Goal: Transaction & Acquisition: Subscribe to service/newsletter

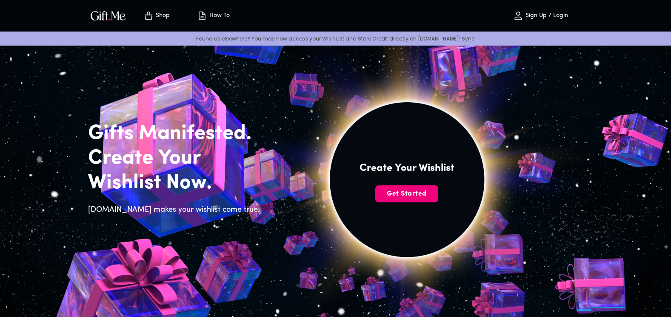
click at [417, 195] on span "Get Started" at bounding box center [406, 193] width 63 height 9
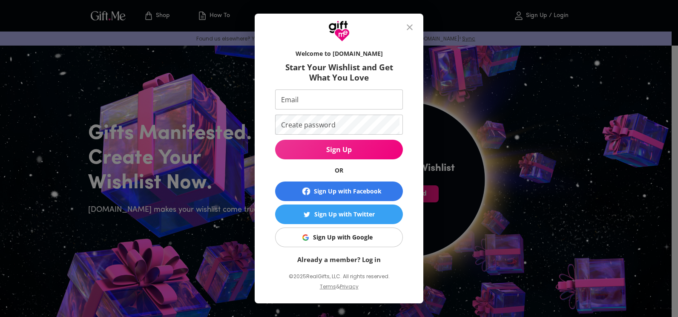
click at [344, 234] on div "Sign Up with Google" at bounding box center [343, 236] width 60 height 9
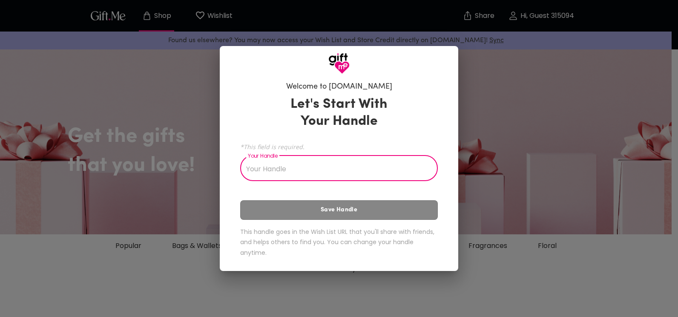
click at [377, 169] on input "Your Handle" at bounding box center [334, 169] width 188 height 24
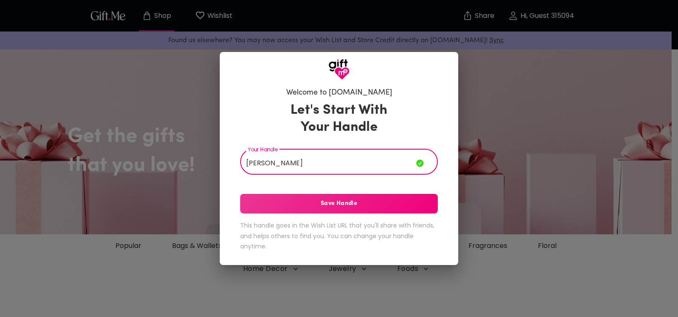
click at [296, 158] on input "Kate Killa" at bounding box center [328, 163] width 176 height 24
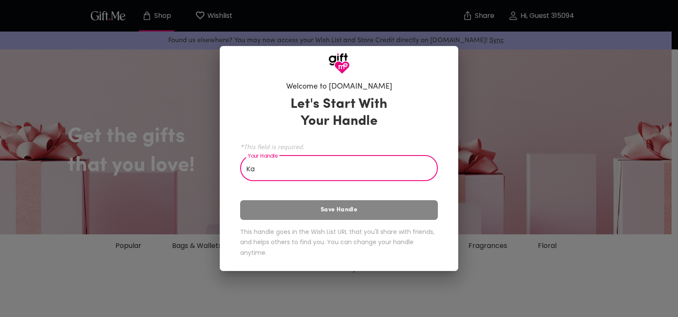
type input "K"
click at [298, 172] on input "Your Handle" at bounding box center [334, 169] width 188 height 24
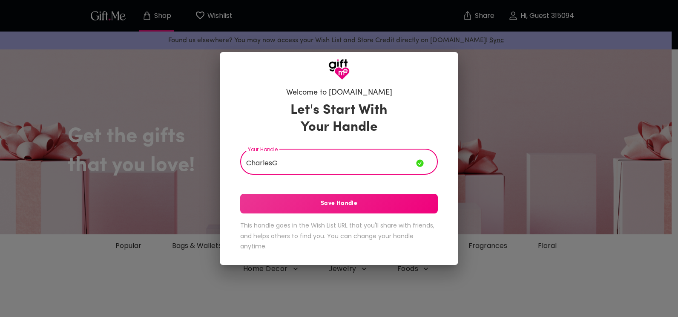
type input "CharlesG"
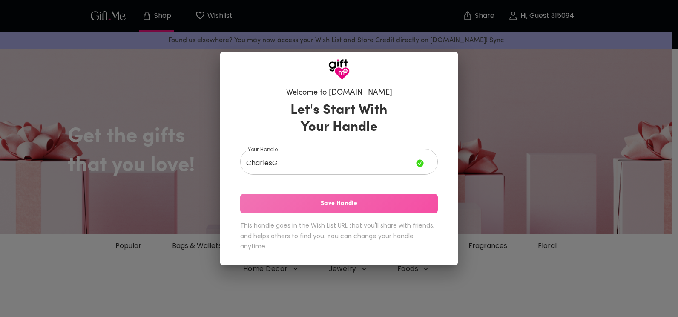
click at [319, 201] on span "Save Handle" at bounding box center [339, 203] width 198 height 9
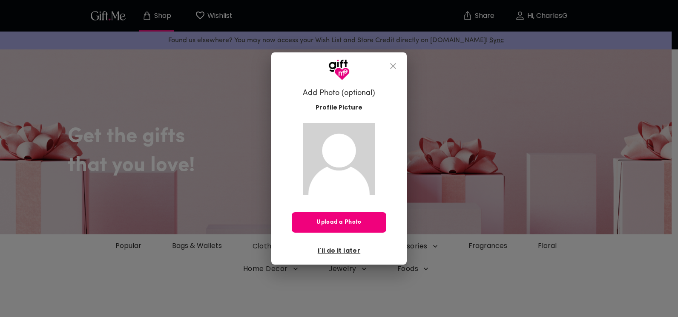
click at [326, 227] on button "Upload a Photo" at bounding box center [339, 222] width 95 height 20
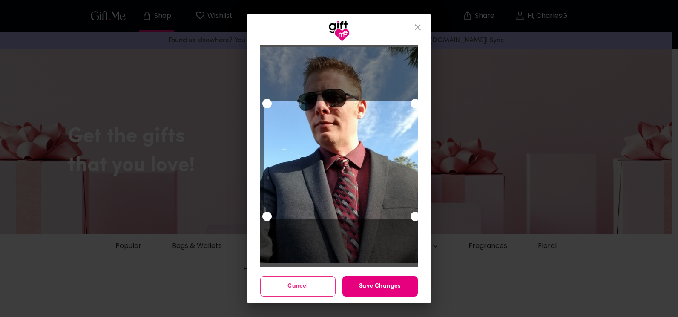
click at [266, 61] on div at bounding box center [339, 155] width 158 height 216
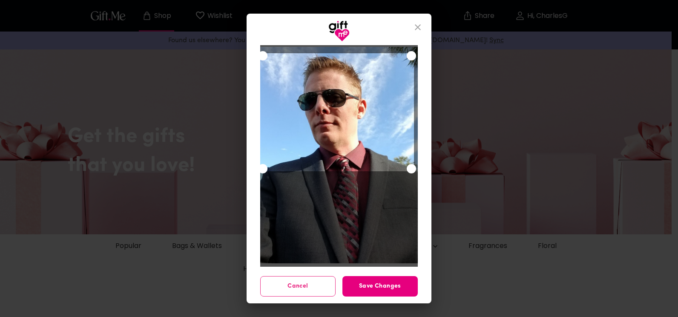
click at [321, 84] on div "Use the arrow keys to move the crop selection area" at bounding box center [337, 112] width 154 height 118
click at [383, 283] on span "Save Changes" at bounding box center [379, 285] width 75 height 9
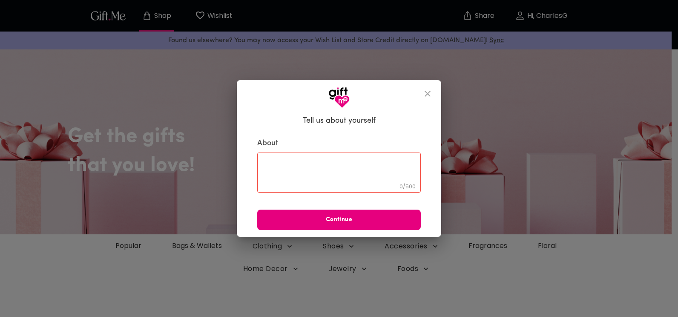
click at [356, 175] on textarea at bounding box center [339, 172] width 152 height 24
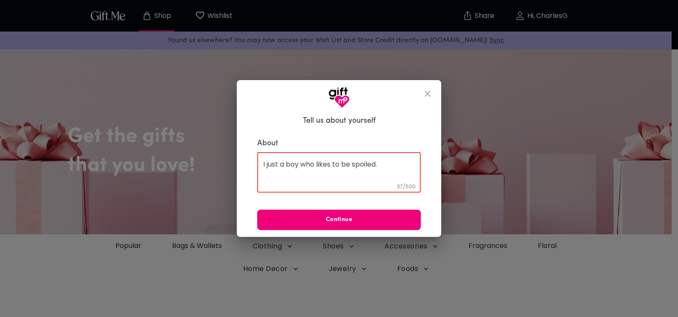
type textarea "I just a boy who likes to be spoiled."
click at [347, 212] on button "Continue" at bounding box center [338, 219] width 163 height 20
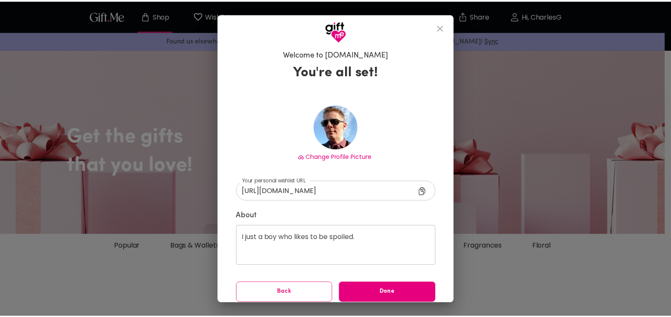
scroll to position [6, 0]
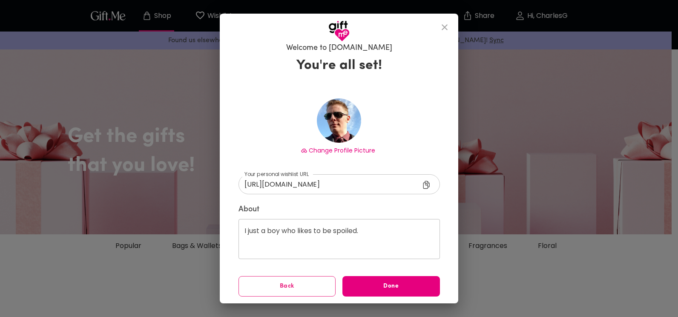
click at [347, 212] on label "About" at bounding box center [338, 209] width 201 height 10
click at [430, 187] on icon at bounding box center [428, 186] width 10 height 10
click at [364, 290] on span "Done" at bounding box center [390, 285] width 97 height 9
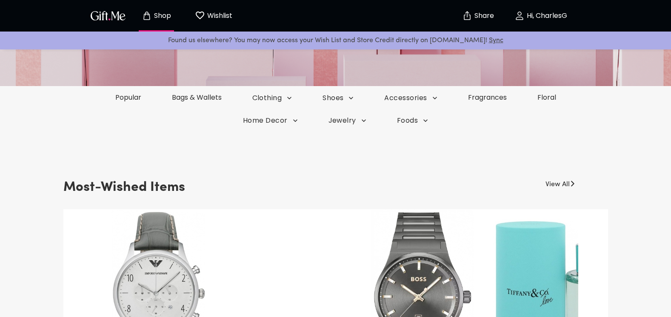
scroll to position [149, 0]
click at [132, 99] on link "Popular" at bounding box center [128, 97] width 58 height 10
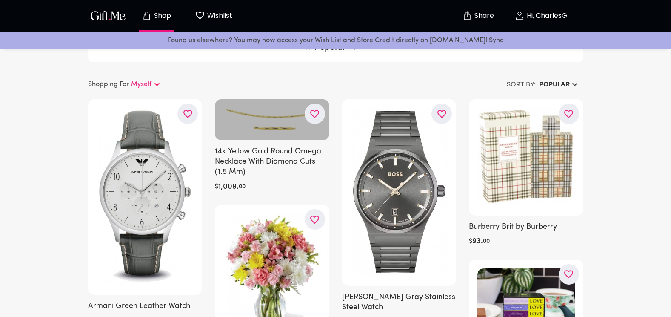
scroll to position [4, 0]
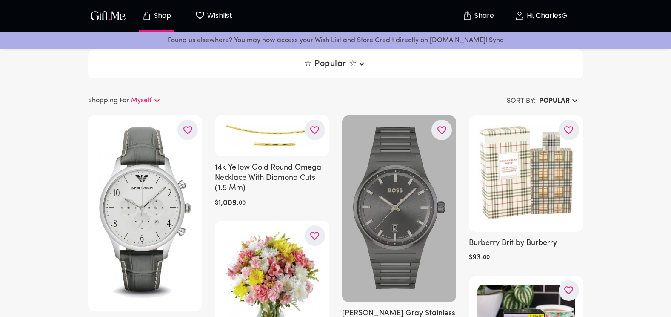
click at [387, 168] on div at bounding box center [399, 208] width 115 height 186
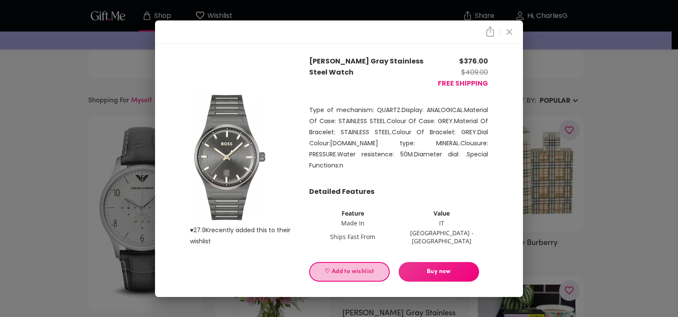
click at [341, 267] on span "♡ Add to wishlist" at bounding box center [349, 271] width 66 height 9
click at [507, 35] on icon "close" at bounding box center [509, 32] width 6 height 6
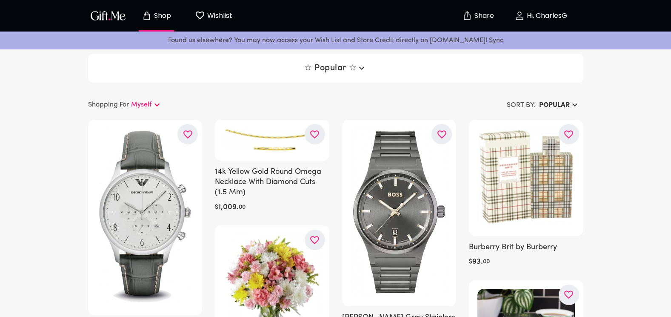
click at [366, 65] on icon "button" at bounding box center [362, 68] width 10 height 10
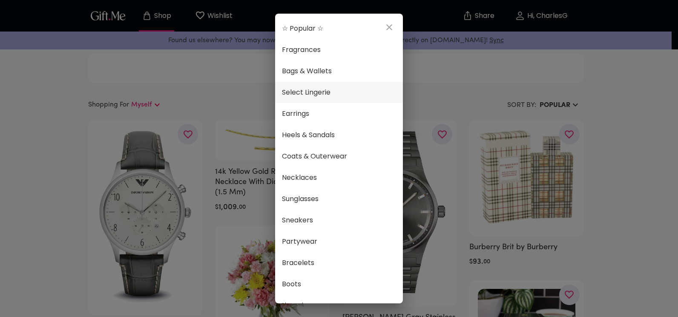
click at [329, 92] on span "Select Lingerie" at bounding box center [339, 92] width 114 height 11
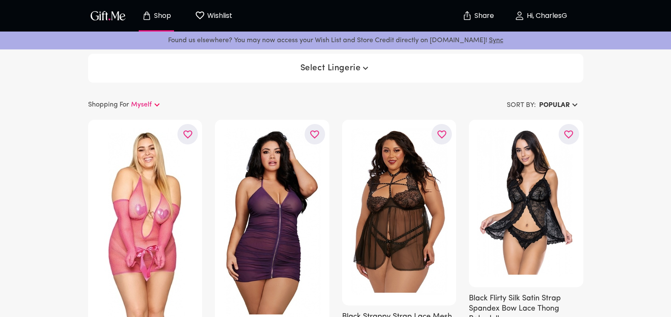
click at [353, 72] on span "Select Lingerie" at bounding box center [336, 68] width 71 height 10
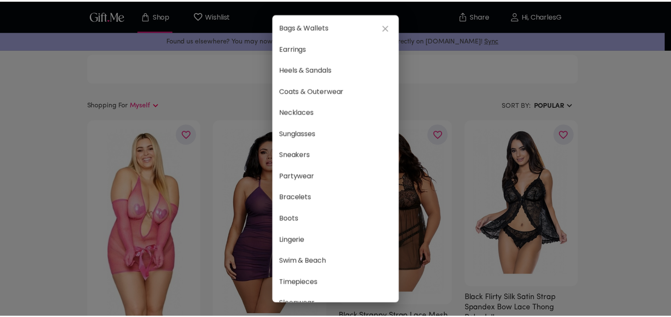
scroll to position [49, 0]
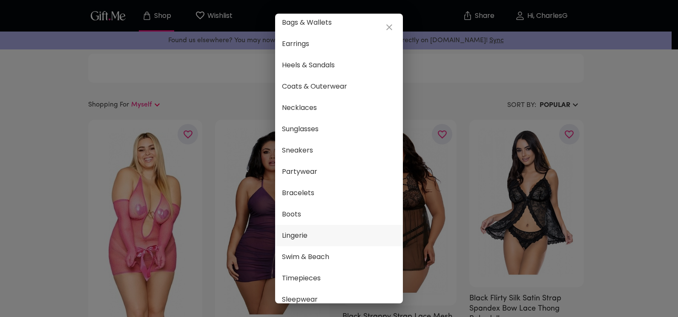
click at [295, 234] on span "Lingerie" at bounding box center [339, 235] width 114 height 11
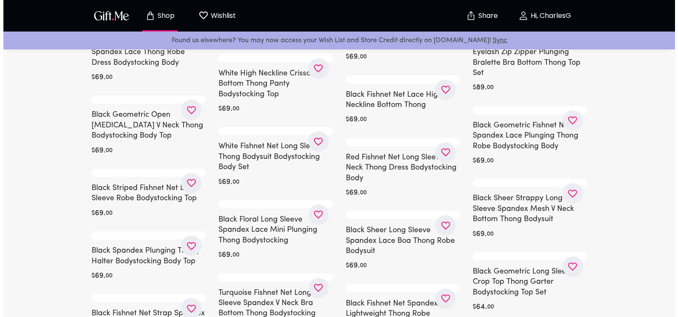
scroll to position [368, 0]
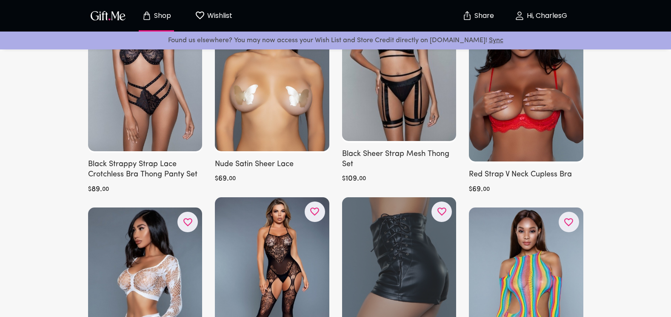
click at [385, 266] on div at bounding box center [399, 284] width 115 height 174
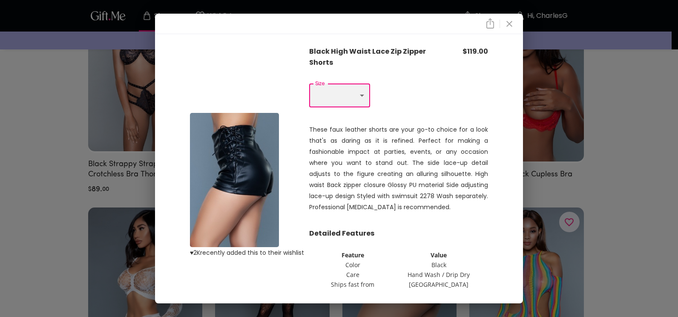
click at [360, 99] on select "Choose One M L" at bounding box center [339, 95] width 61 height 24
select select "L"
click at [309, 83] on select "Choose One M L" at bounding box center [339, 95] width 61 height 24
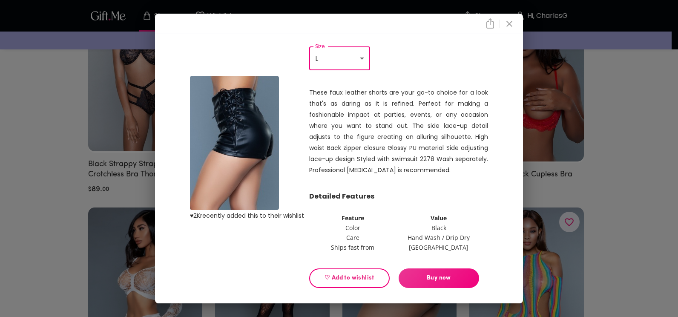
click at [418, 275] on span "Buy now" at bounding box center [438, 277] width 80 height 9
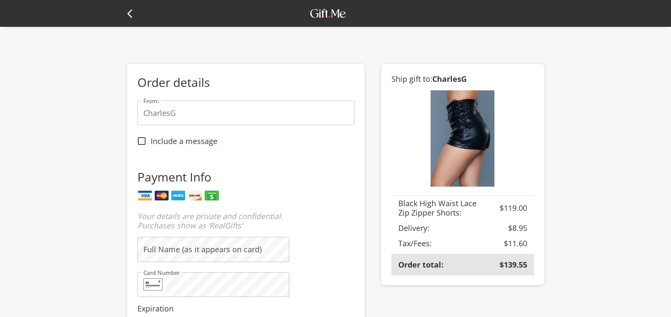
click at [128, 14] on icon at bounding box center [129, 13] width 5 height 9
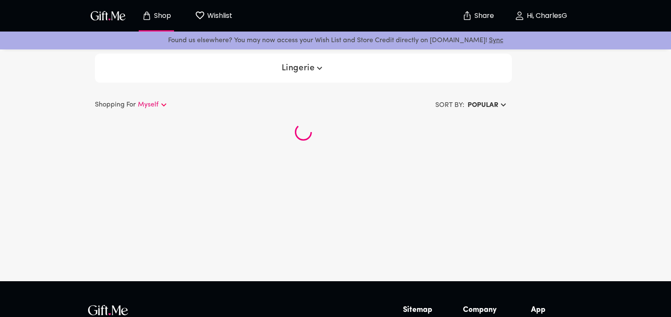
scroll to position [114, 0]
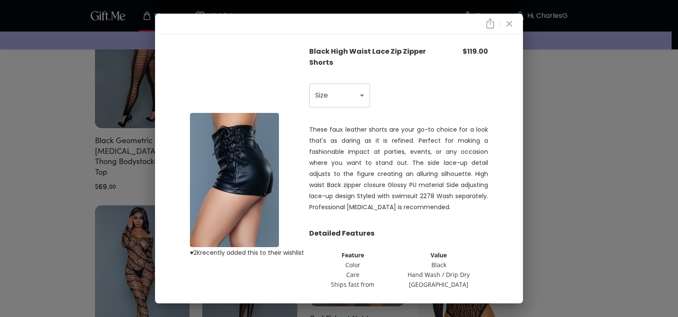
scroll to position [37, 0]
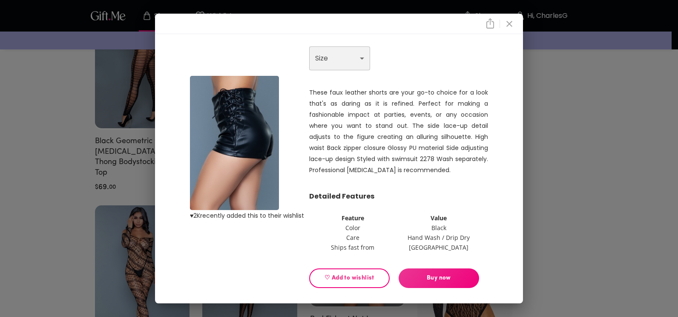
click at [348, 59] on select "Choose One M L" at bounding box center [339, 58] width 61 height 24
select select "L"
click at [309, 46] on select "Choose One M L" at bounding box center [339, 58] width 61 height 24
click at [342, 275] on span "♡ Add to wishlist" at bounding box center [349, 277] width 66 height 9
click at [512, 26] on icon "close" at bounding box center [509, 24] width 10 height 10
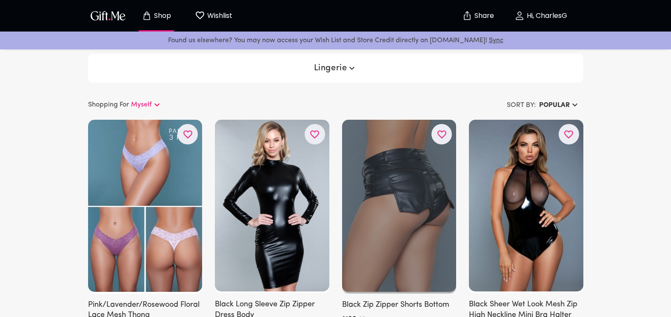
scroll to position [19, 0]
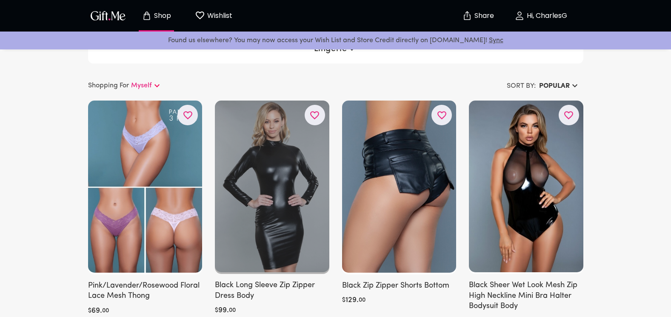
click at [307, 200] on div at bounding box center [272, 186] width 115 height 173
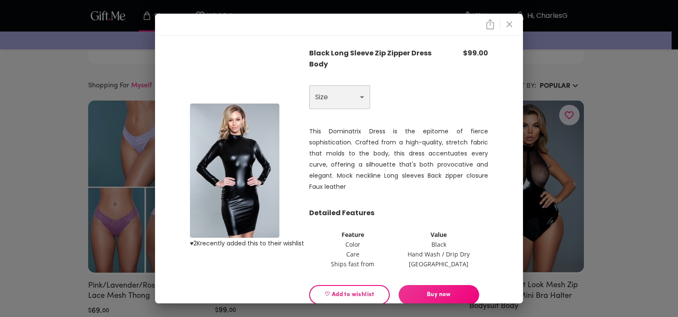
click at [360, 102] on select "Choose One S M L XL" at bounding box center [339, 97] width 61 height 24
select select "M"
click at [309, 86] on select "Choose One S M L XL" at bounding box center [339, 97] width 61 height 24
click at [336, 290] on span "♡ Add to wishlist" at bounding box center [349, 294] width 66 height 9
click at [514, 24] on icon "close" at bounding box center [509, 24] width 10 height 10
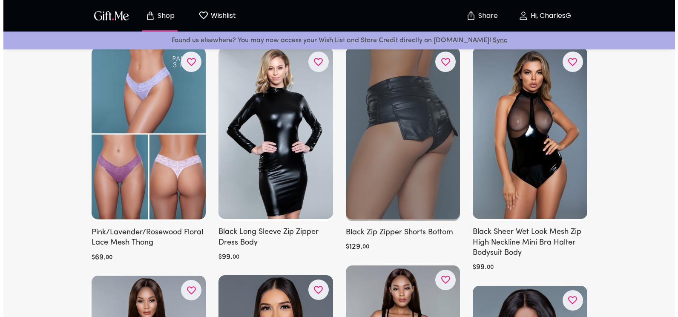
scroll to position [73, 0]
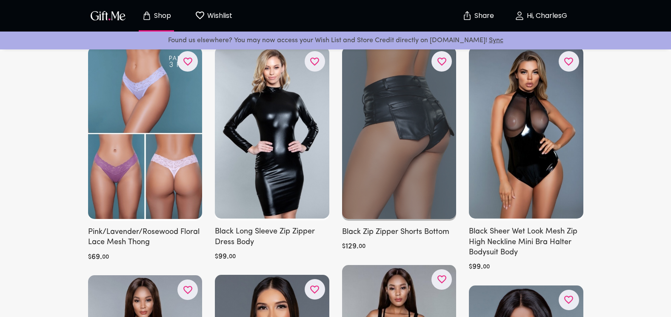
click at [439, 176] on div at bounding box center [399, 134] width 115 height 174
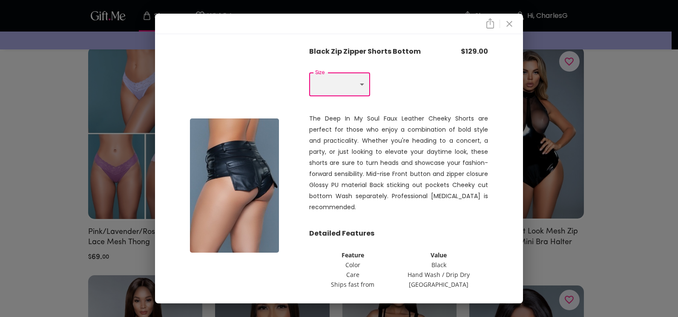
click at [340, 88] on select "Choose One M L" at bounding box center [339, 84] width 61 height 24
select select "L"
click at [309, 72] on select "Choose One M L" at bounding box center [339, 84] width 61 height 24
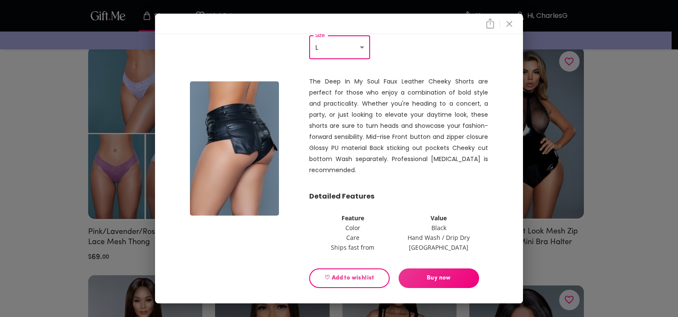
click at [433, 285] on button "Buy now" at bounding box center [438, 278] width 80 height 20
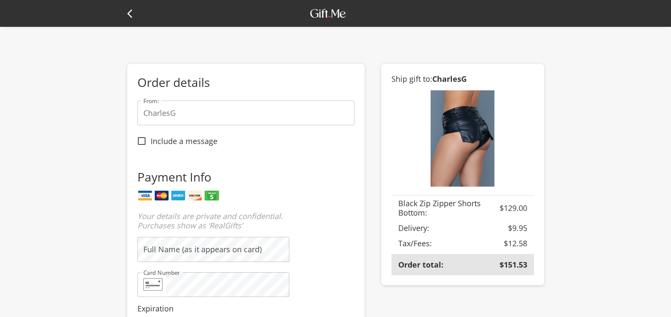
click at [128, 9] on icon at bounding box center [132, 14] width 10 height 10
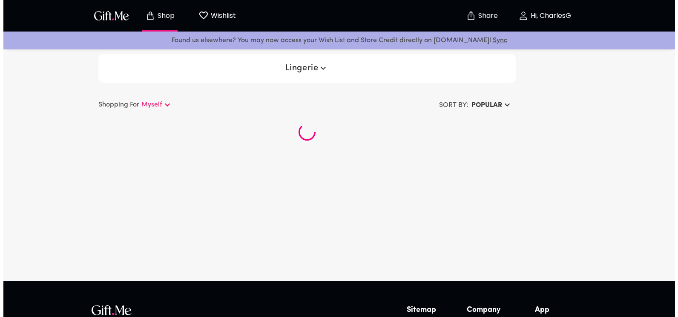
scroll to position [73, 0]
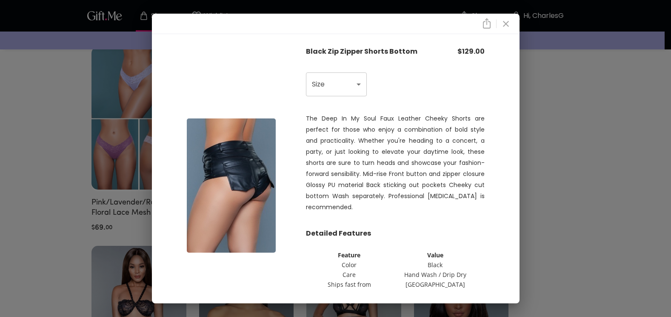
click at [361, 170] on p "The Deep In My Soul Faux Leather Cheeky Shorts are perfect for those who enjoy …" at bounding box center [395, 163] width 179 height 100
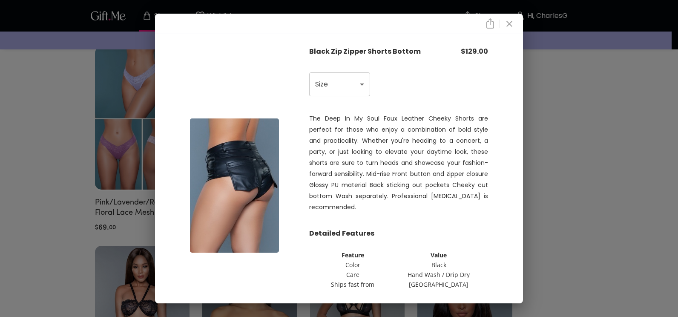
scroll to position [37, 0]
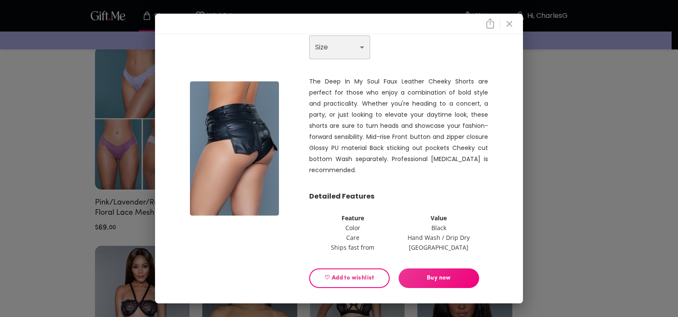
click at [352, 51] on select "Choose One M L" at bounding box center [339, 47] width 61 height 24
select select "L"
click at [309, 35] on select "Choose One M L" at bounding box center [339, 47] width 61 height 24
click at [345, 271] on button "♡ Add to wishlist" at bounding box center [349, 278] width 80 height 20
click at [509, 26] on icon "close" at bounding box center [509, 24] width 10 height 10
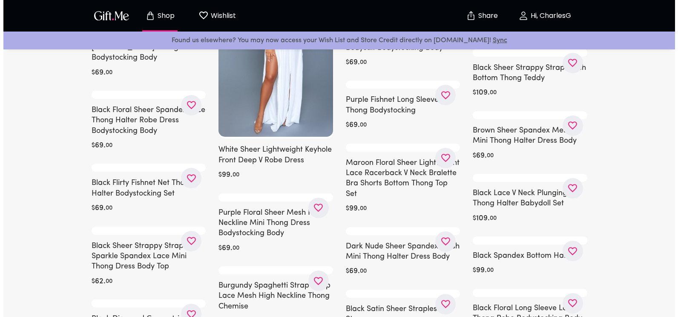
scroll to position [3884, 0]
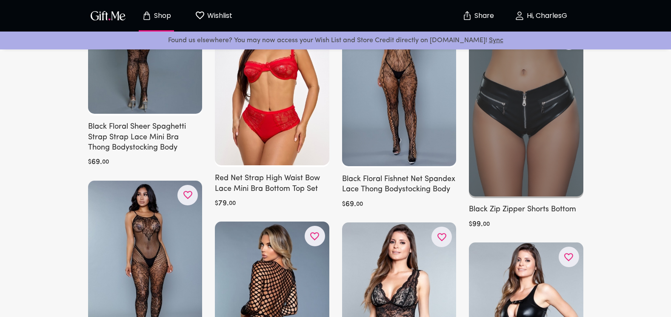
click at [513, 141] on div at bounding box center [526, 111] width 115 height 173
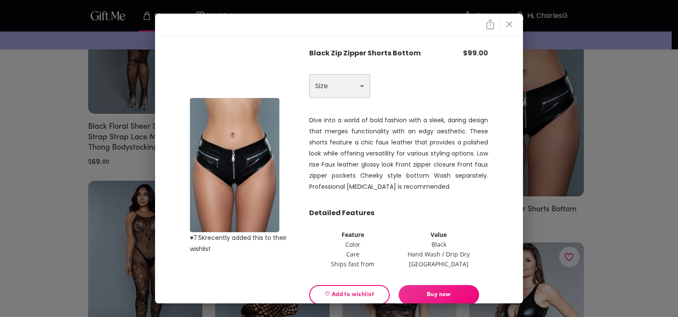
click at [334, 86] on select "Choose One M" at bounding box center [339, 86] width 61 height 24
select select "M"
click at [309, 74] on select "Choose One M" at bounding box center [339, 86] width 61 height 24
click at [415, 295] on span "Buy now" at bounding box center [438, 294] width 80 height 9
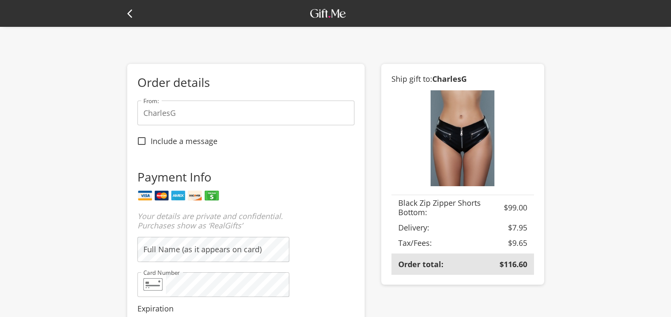
click at [135, 20] on div at bounding box center [335, 13] width 417 height 27
click at [132, 16] on icon at bounding box center [132, 14] width 10 height 10
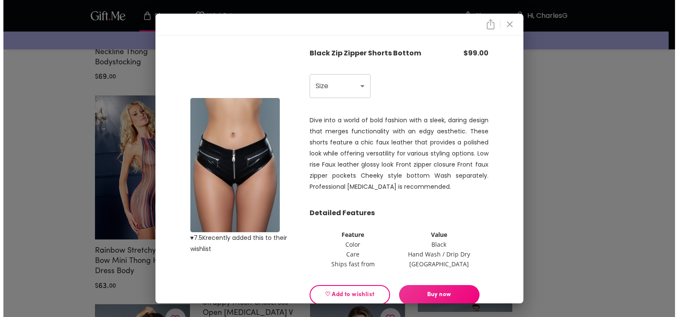
scroll to position [1019, 0]
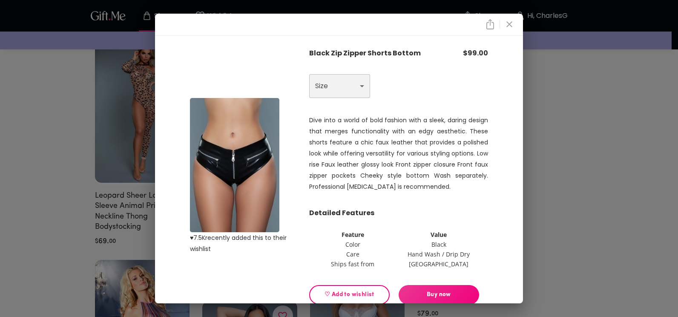
click at [358, 79] on select "Choose One M" at bounding box center [339, 86] width 61 height 24
select select "M"
click at [309, 74] on select "Choose One M" at bounding box center [339, 86] width 61 height 24
click at [337, 295] on span "♡ Add to wishlist" at bounding box center [349, 294] width 66 height 9
click at [514, 26] on icon "close" at bounding box center [509, 24] width 10 height 10
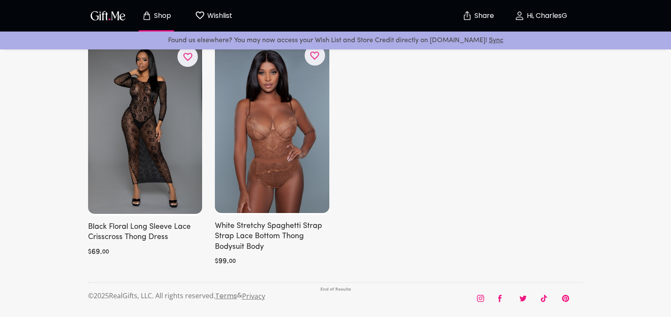
scroll to position [6046, 0]
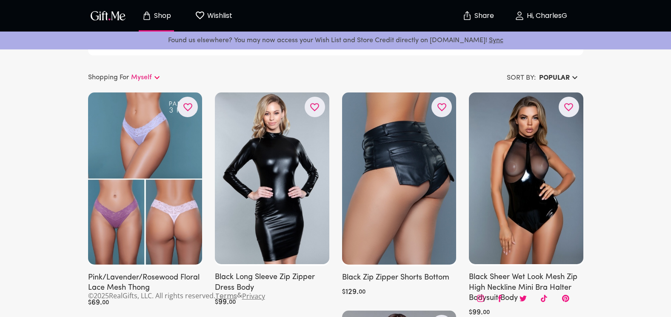
scroll to position [0, 0]
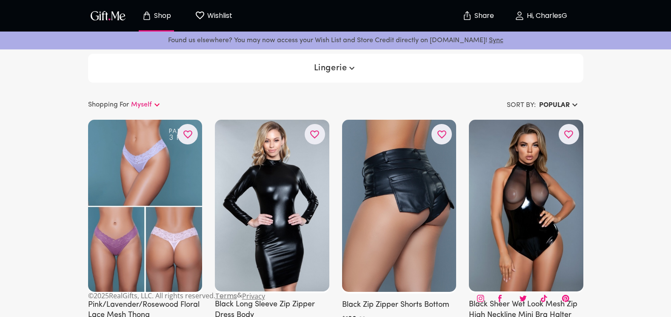
click at [346, 65] on span "Lingerie" at bounding box center [335, 68] width 43 height 10
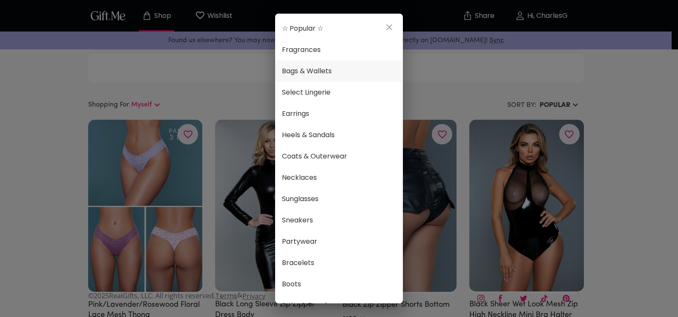
click at [333, 72] on span "Bags & Wallets" at bounding box center [339, 71] width 114 height 11
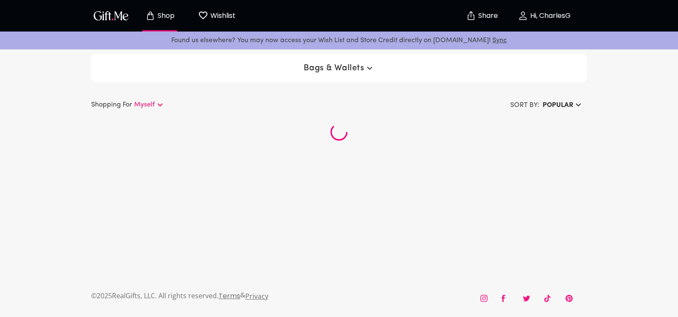
click at [333, 72] on span "Bags & Wallets" at bounding box center [339, 68] width 71 height 10
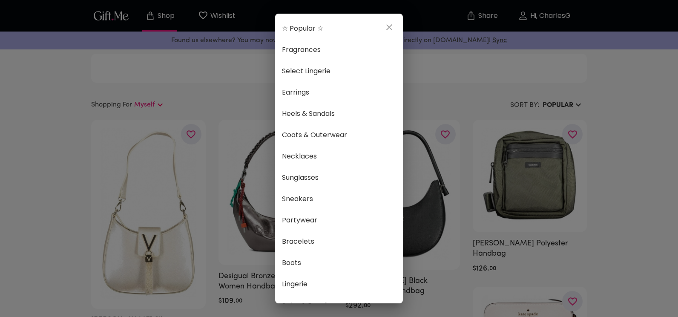
click at [440, 72] on div "☆ Popular ☆ Fragrances Select Lingerie Earrings Heels & Sandals Coats & Outerwe…" at bounding box center [339, 158] width 678 height 317
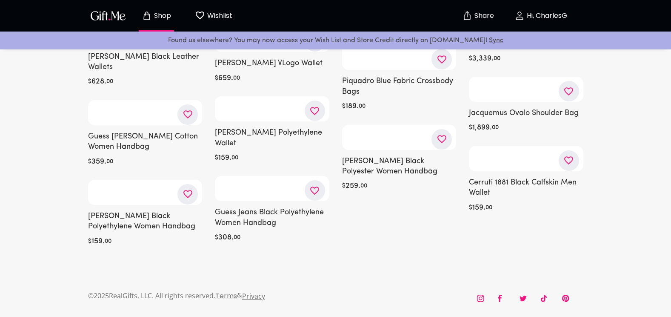
scroll to position [2273, 0]
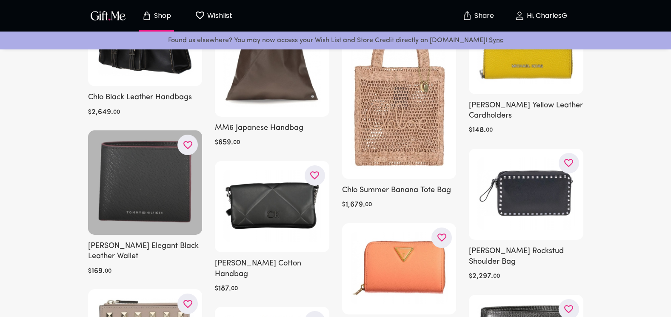
click at [132, 196] on div at bounding box center [145, 182] width 115 height 104
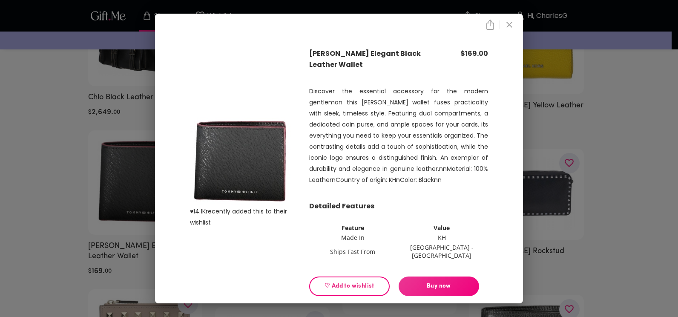
click at [333, 288] on button "♡ Add to wishlist" at bounding box center [349, 286] width 80 height 20
click at [512, 25] on icon "close" at bounding box center [509, 25] width 6 height 6
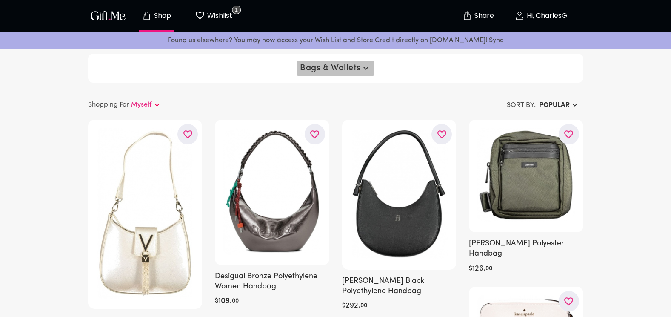
click at [326, 72] on span "Bags & Wallets" at bounding box center [335, 68] width 71 height 10
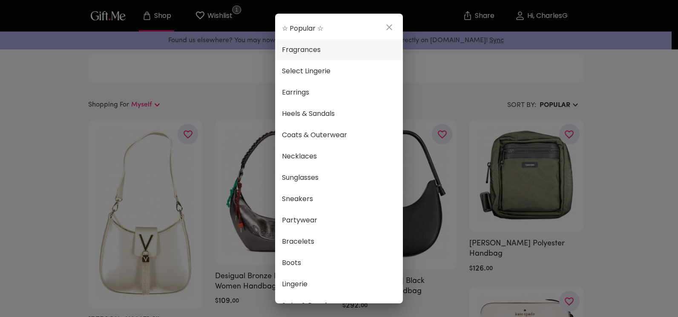
click at [311, 43] on li "Fragrances" at bounding box center [339, 49] width 128 height 21
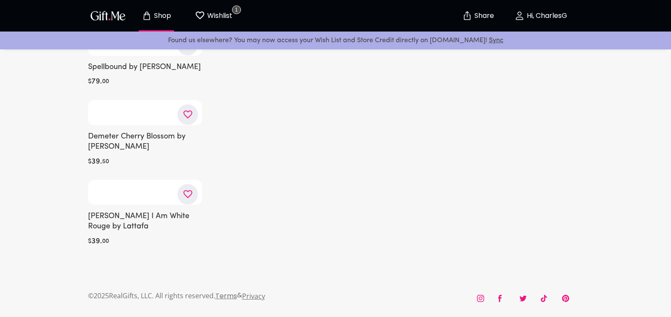
scroll to position [9235, 0]
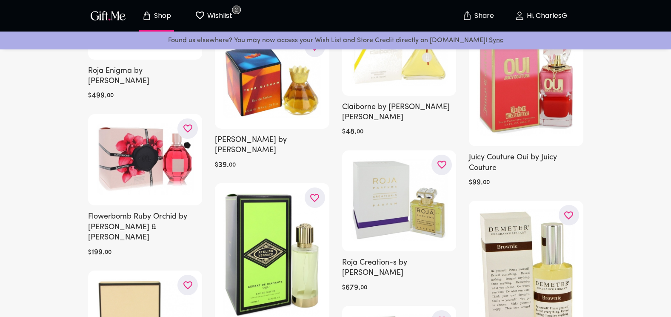
scroll to position [214, 0]
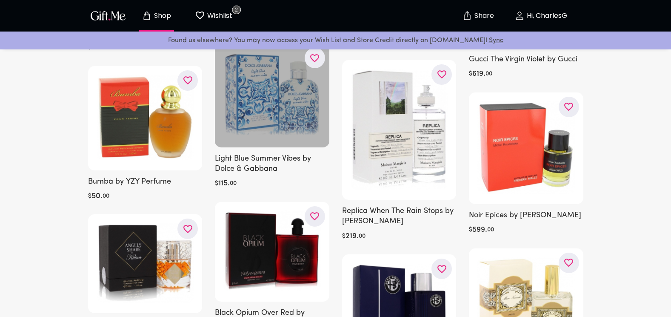
click at [296, 105] on div at bounding box center [272, 95] width 115 height 104
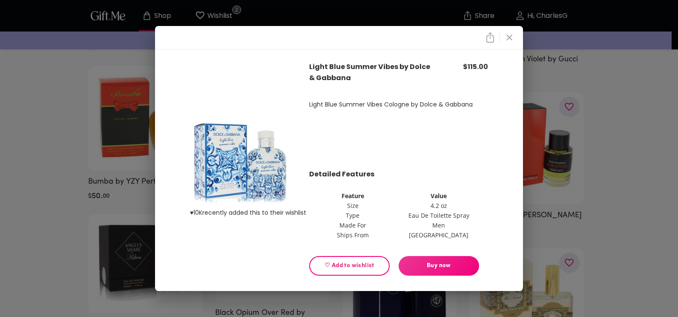
click at [361, 262] on span "♡ Add to wishlist" at bounding box center [349, 265] width 66 height 9
click at [509, 39] on icon "close" at bounding box center [509, 37] width 10 height 10
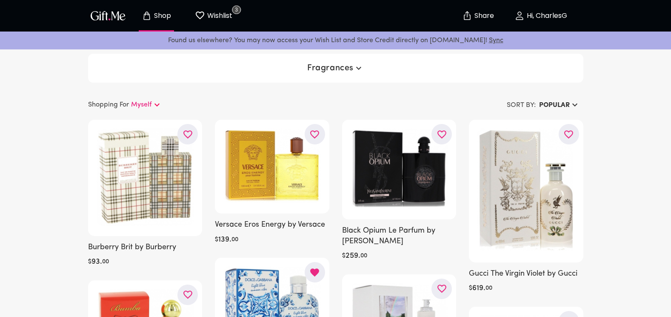
click at [341, 70] on span "Fragrances" at bounding box center [335, 68] width 57 height 10
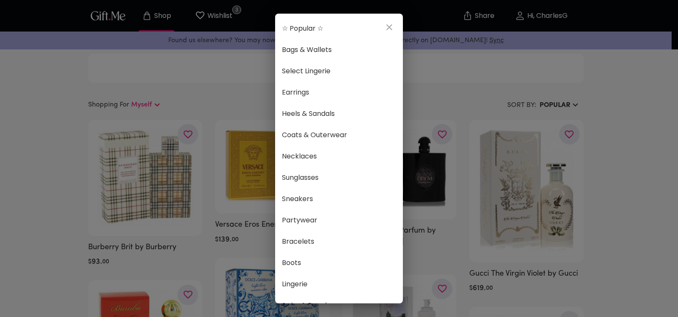
click at [228, 16] on div "☆ Popular ☆ Bags & Wallets Select Lingerie Earrings Heels & Sandals Coats & Out…" at bounding box center [339, 158] width 678 height 317
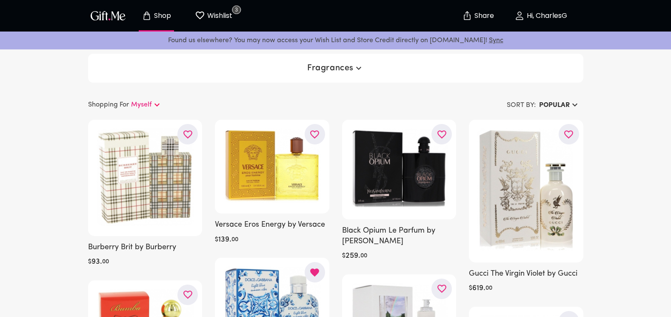
click at [228, 16] on p "Wishlist" at bounding box center [218, 15] width 27 height 11
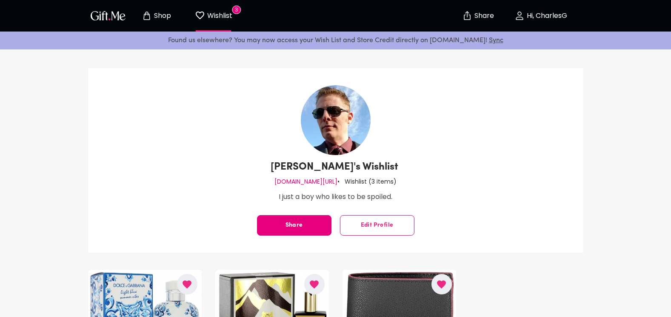
click at [158, 6] on button "Shop" at bounding box center [156, 15] width 47 height 27
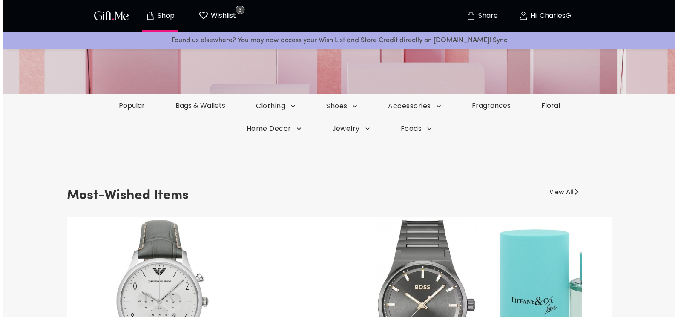
scroll to position [163, 0]
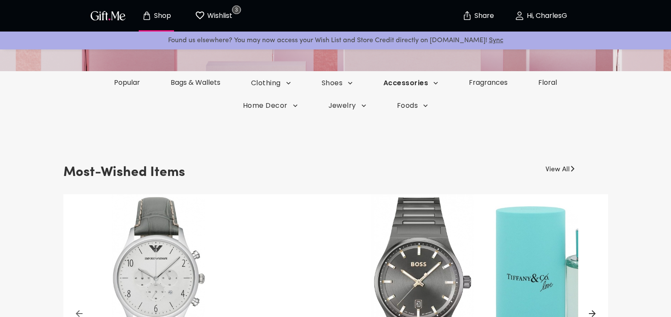
click at [412, 82] on span "Accessories" at bounding box center [411, 82] width 55 height 9
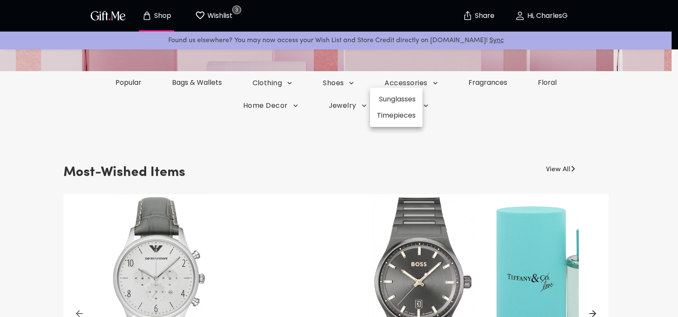
click at [406, 94] on li "Sunglasses" at bounding box center [396, 99] width 52 height 16
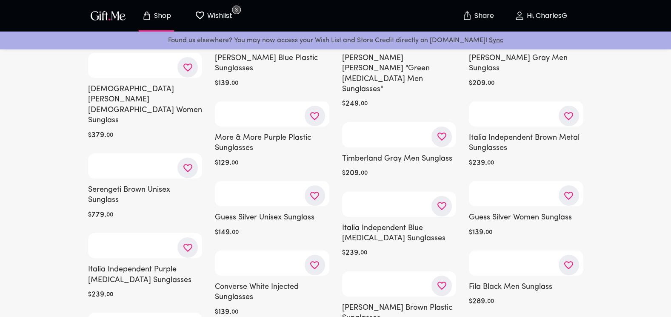
scroll to position [1467, 0]
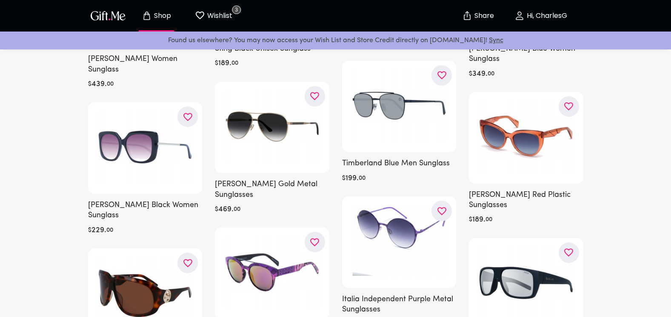
click at [261, 175] on div "Jimmy Choo Gold Metal Sunglasses $ 469 . 00" at bounding box center [272, 148] width 115 height 133
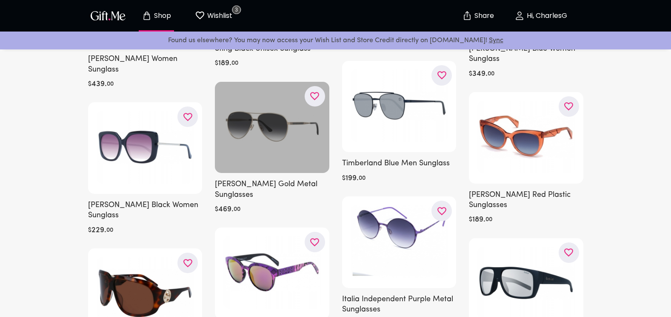
click at [264, 142] on div at bounding box center [272, 128] width 115 height 92
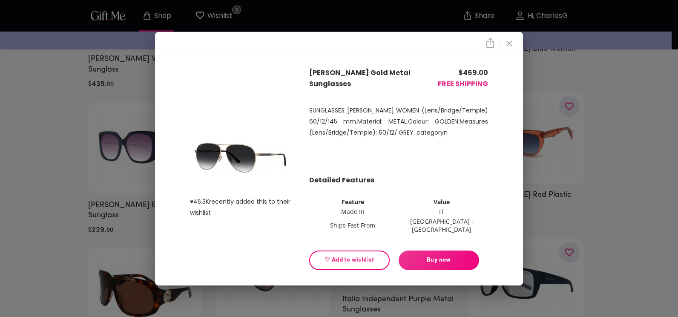
click at [367, 250] on button "♡ Add to wishlist" at bounding box center [349, 260] width 80 height 20
click at [510, 46] on icon "close" at bounding box center [509, 43] width 6 height 6
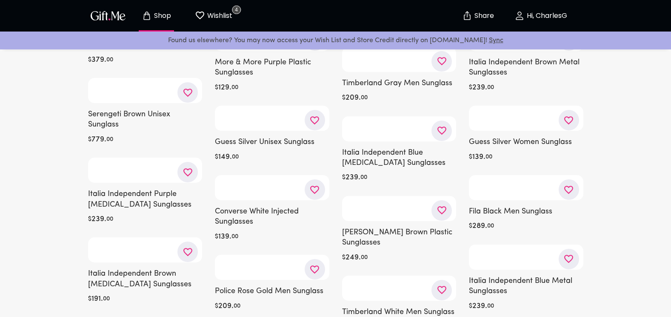
scroll to position [2338, 0]
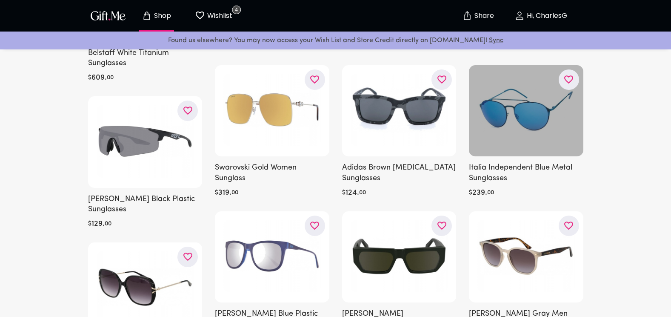
click at [528, 88] on div at bounding box center [526, 111] width 115 height 92
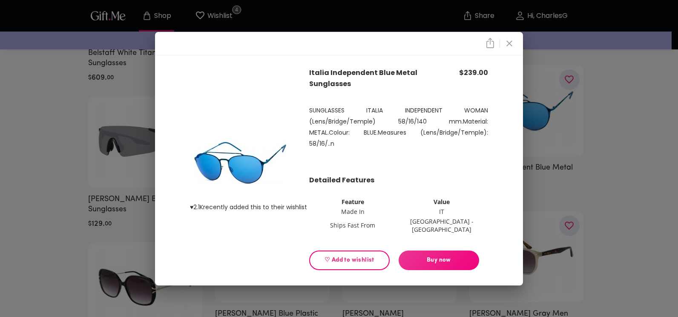
click at [361, 256] on span "♡ Add to wishlist" at bounding box center [349, 259] width 66 height 9
click at [506, 49] on icon "close" at bounding box center [509, 43] width 10 height 10
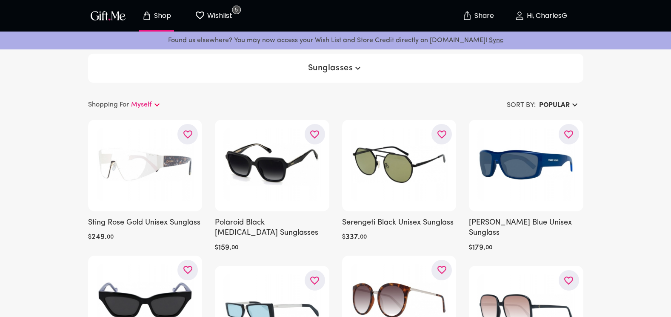
click at [358, 67] on icon "button" at bounding box center [358, 68] width 10 height 10
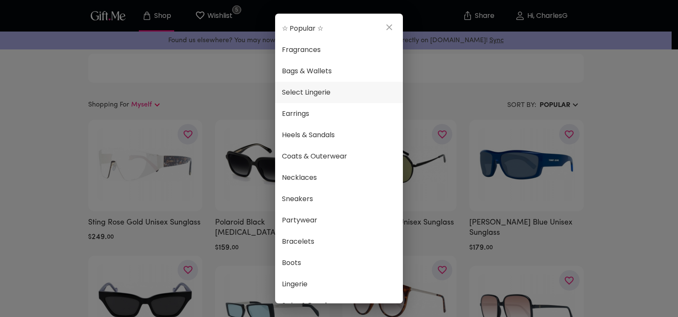
click at [313, 94] on span "Select Lingerie" at bounding box center [339, 92] width 114 height 11
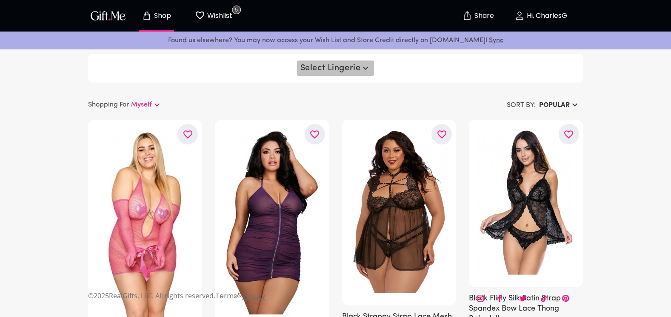
click at [342, 69] on span "Select Lingerie" at bounding box center [336, 68] width 71 height 10
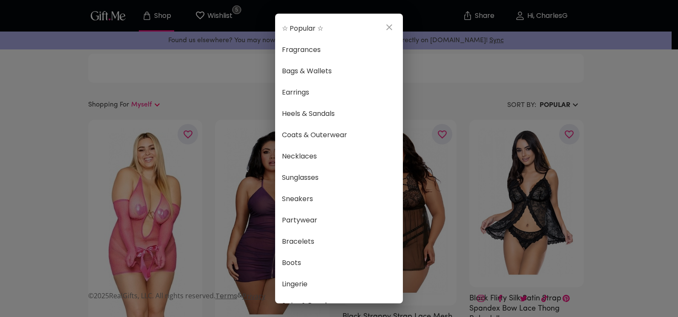
click at [342, 69] on span "Bags & Wallets" at bounding box center [339, 71] width 114 height 11
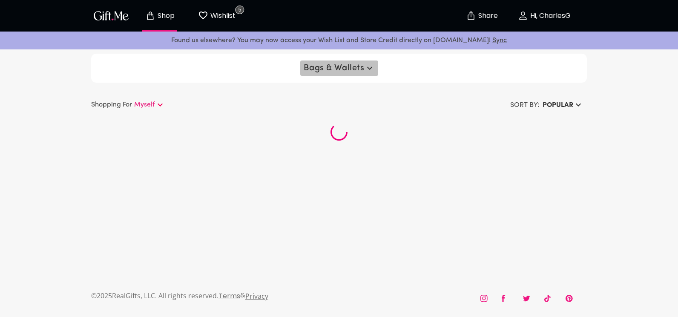
click at [342, 69] on span "Bags & Wallets" at bounding box center [339, 68] width 71 height 10
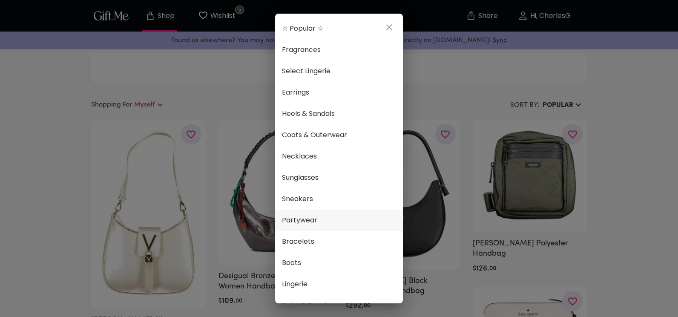
click at [306, 218] on span "Partywear" at bounding box center [339, 220] width 114 height 11
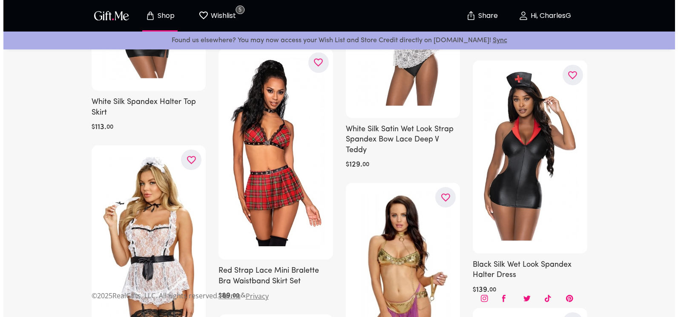
scroll to position [904, 0]
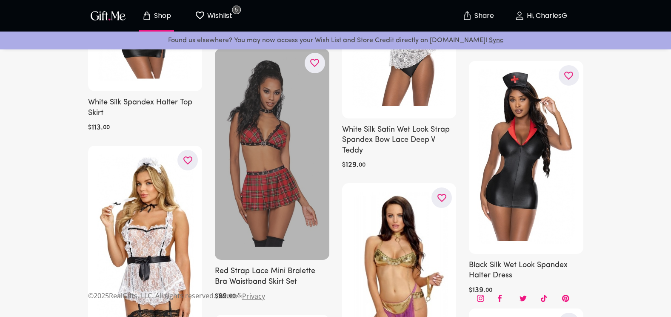
click at [278, 183] on div at bounding box center [272, 155] width 115 height 212
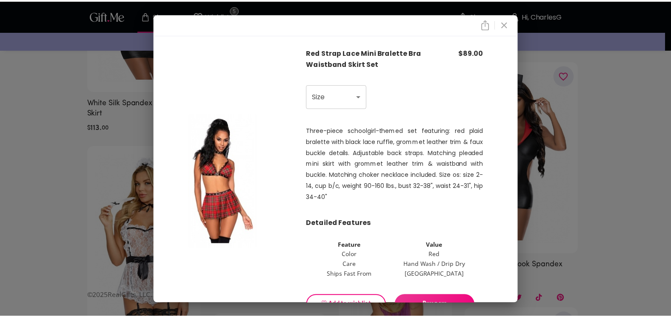
scroll to position [27, 0]
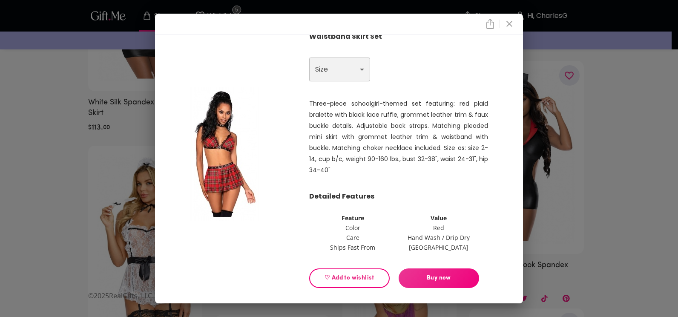
click at [331, 69] on select "Choose One ONE SIZE" at bounding box center [339, 69] width 61 height 24
select select "ONE SIZE"
click at [309, 57] on select "Choose One ONE SIZE" at bounding box center [339, 69] width 61 height 24
click at [354, 277] on span "♡ Add to wishlist" at bounding box center [349, 277] width 66 height 9
click at [510, 27] on icon "close" at bounding box center [509, 24] width 6 height 6
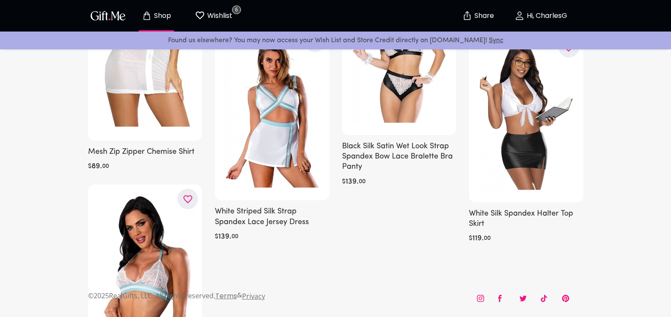
scroll to position [1444, 0]
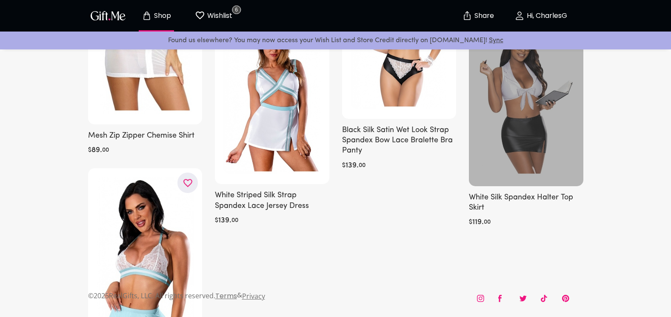
click at [529, 163] on div at bounding box center [526, 101] width 115 height 169
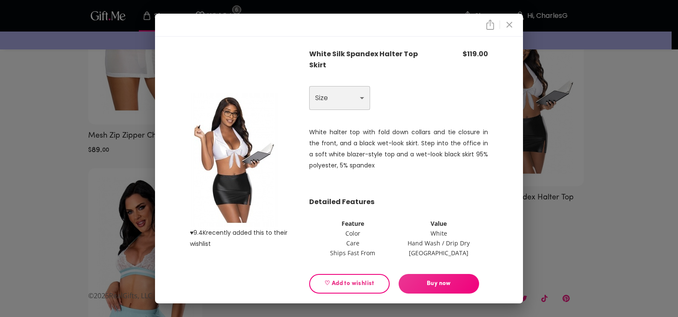
click at [357, 89] on select "Choose One M L 2X" at bounding box center [339, 98] width 61 height 24
select select "L"
click at [309, 86] on select "Choose One M L 2X" at bounding box center [339, 98] width 61 height 24
click at [353, 279] on span "♡ Add to wishlist" at bounding box center [349, 283] width 66 height 9
click at [509, 28] on icon "close" at bounding box center [509, 25] width 6 height 6
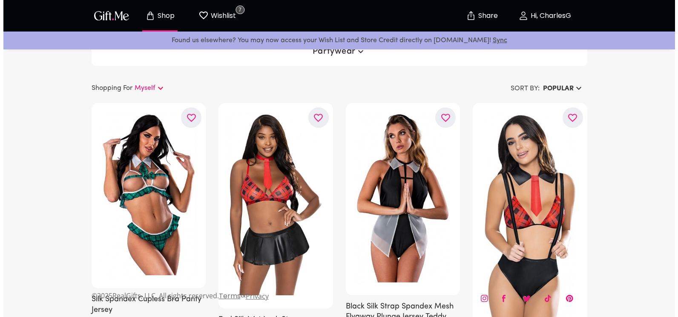
scroll to position [16, 0]
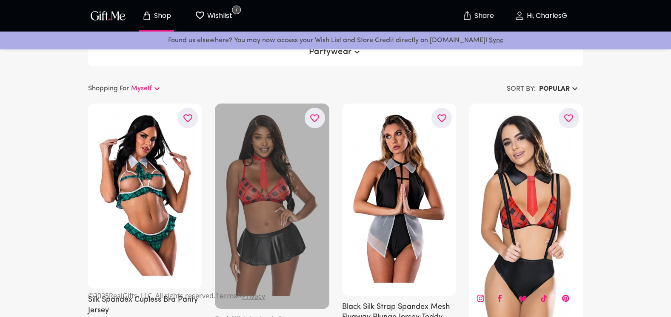
click at [281, 233] on div at bounding box center [272, 205] width 115 height 205
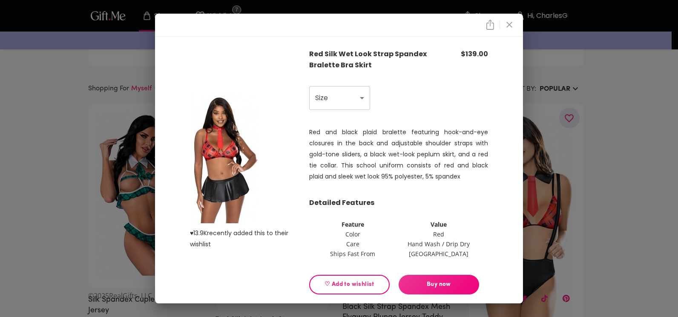
click at [327, 282] on span "♡ Add to wishlist" at bounding box center [349, 284] width 66 height 9
click at [513, 21] on icon "close" at bounding box center [509, 25] width 10 height 10
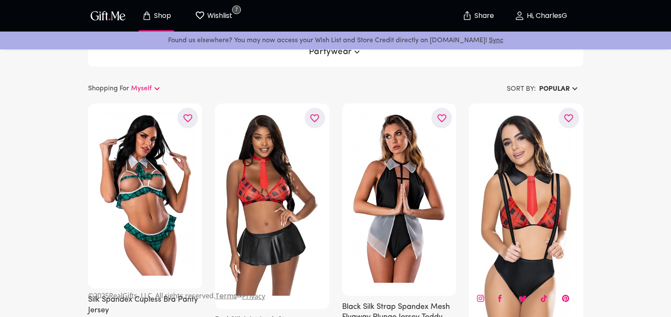
click at [336, 55] on span "Partywear" at bounding box center [335, 52] width 53 height 10
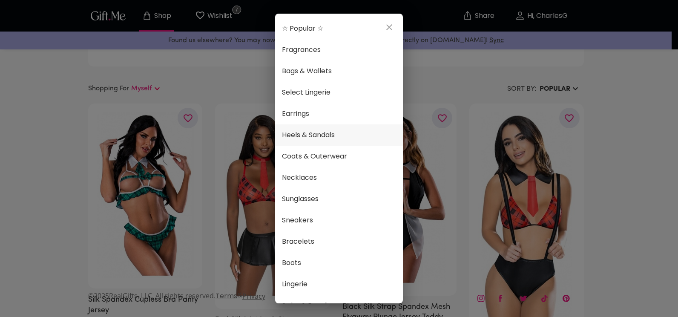
click at [335, 137] on span "Heels & Sandals" at bounding box center [339, 134] width 114 height 11
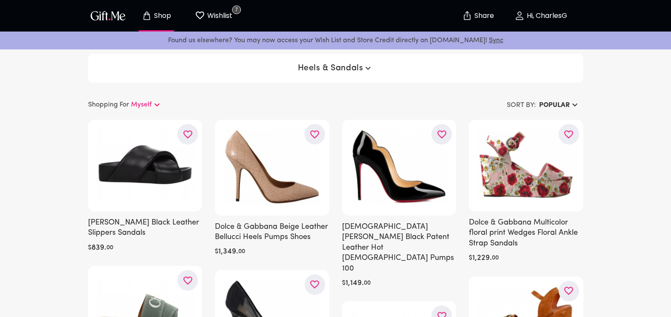
click at [338, 72] on span "Heels & Sandals" at bounding box center [336, 68] width 76 height 10
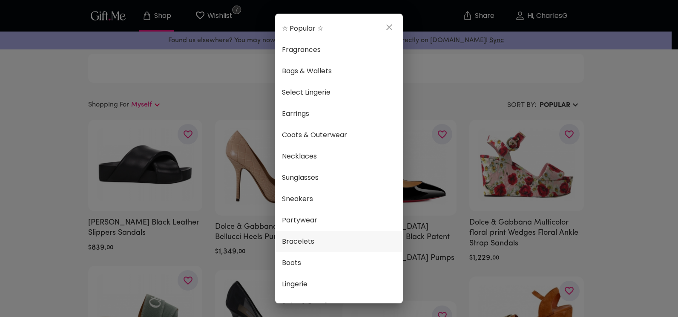
click at [310, 242] on span "Bracelets" at bounding box center [339, 241] width 114 height 11
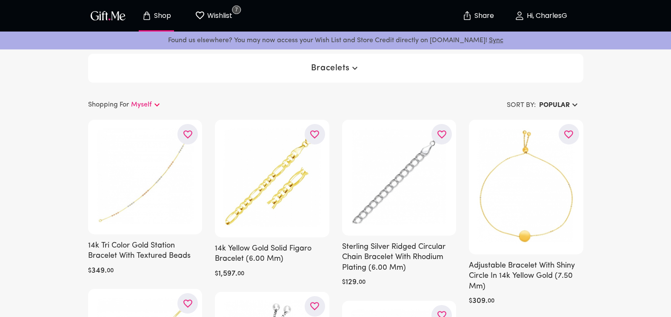
click at [353, 69] on icon "button" at bounding box center [355, 68] width 10 height 10
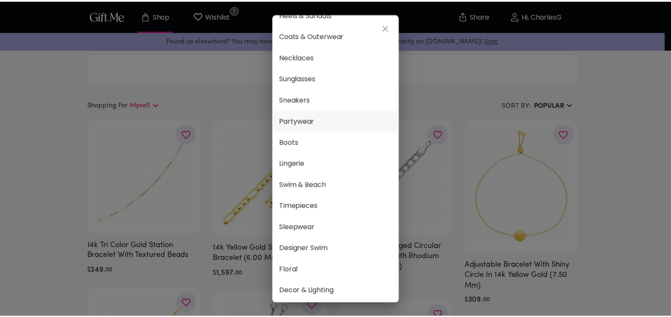
scroll to position [121, 0]
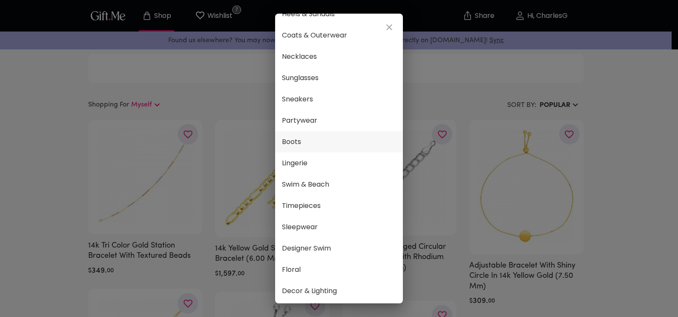
click at [292, 142] on span "Boots" at bounding box center [339, 141] width 114 height 11
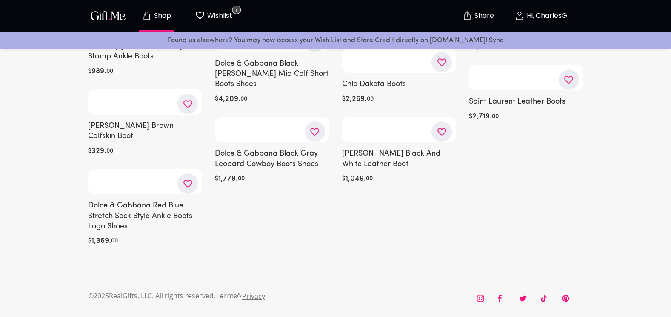
scroll to position [5122, 0]
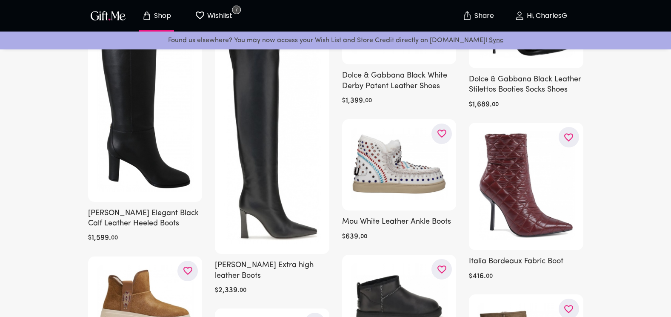
drag, startPoint x: 329, startPoint y: 182, endPoint x: 376, endPoint y: 11, distance: 177.7
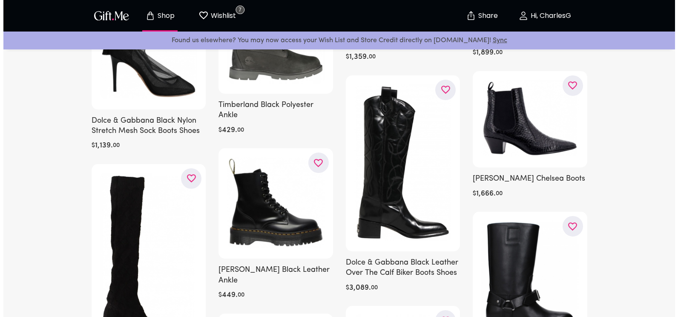
scroll to position [722, 0]
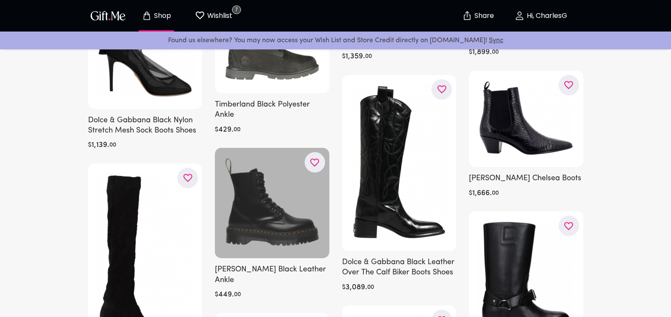
click at [264, 205] on div at bounding box center [272, 203] width 115 height 110
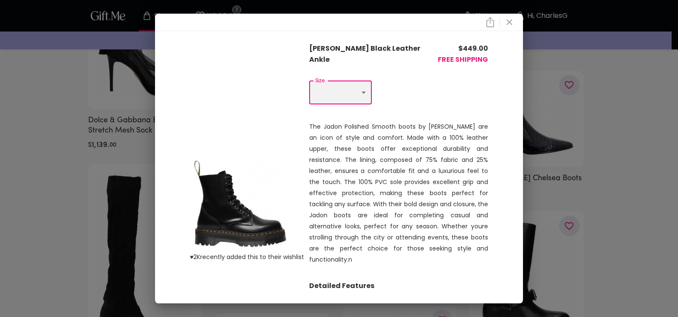
click at [358, 84] on select "Choose One US 6 - EU 36 US 7 - EU 37 US 8 - EU 38 US 9 - EU 39 US 10 - EU 40 US…" at bounding box center [340, 92] width 63 height 24
select select "US 10 - EU 40"
click at [309, 81] on select "Choose One US 6 - EU 36 US 7 - EU 37 US 8 - EU 38 US 9 - EU 39 US 10 - EU 40 US…" at bounding box center [340, 92] width 63 height 24
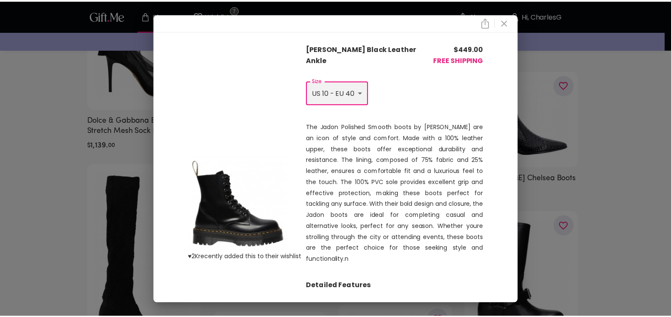
scroll to position [70, 0]
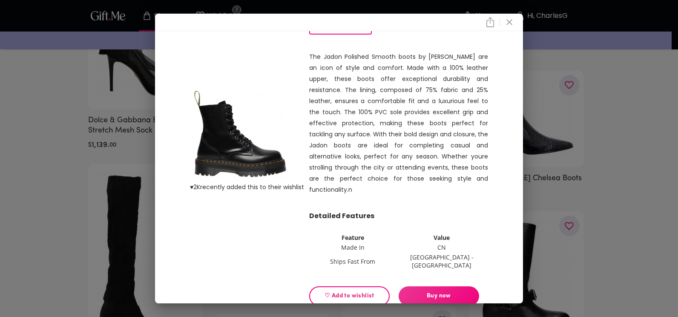
click at [360, 291] on span "♡ Add to wishlist" at bounding box center [349, 295] width 66 height 9
click at [509, 16] on button "close" at bounding box center [509, 22] width 14 height 14
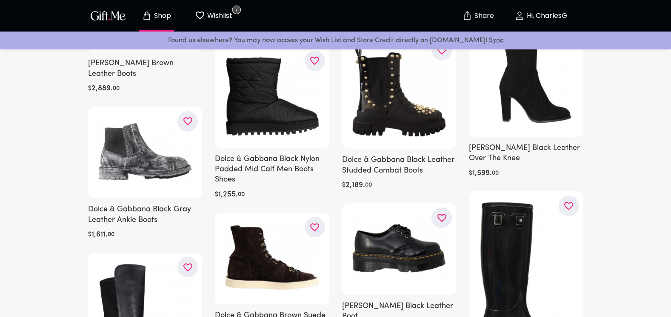
scroll to position [229, 0]
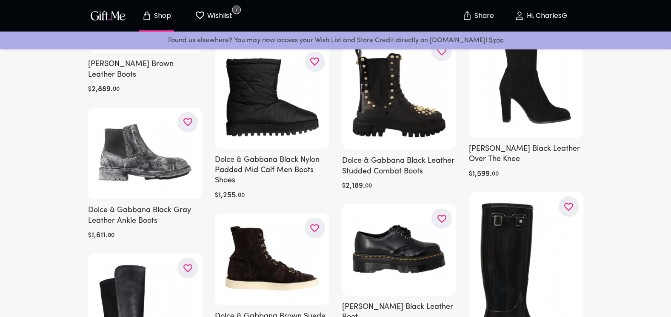
click at [416, 109] on div at bounding box center [399, 93] width 115 height 113
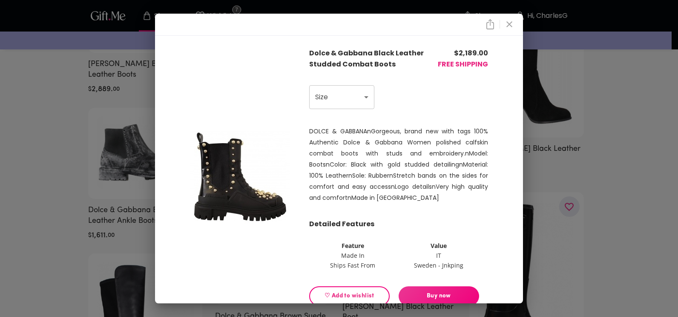
click at [331, 292] on span "♡ Add to wishlist" at bounding box center [349, 295] width 66 height 9
click at [353, 103] on select "Choose One US 5 - EU 35.5 US 5.5 - EU 36" at bounding box center [341, 97] width 65 height 24
select select "US 5.5 - EU 36"
click at [309, 85] on select "Choose One US 5 - EU 35.5 US 5.5 - EU 36" at bounding box center [341, 97] width 65 height 24
click at [332, 294] on span "♡ Add to wishlist" at bounding box center [349, 295] width 66 height 9
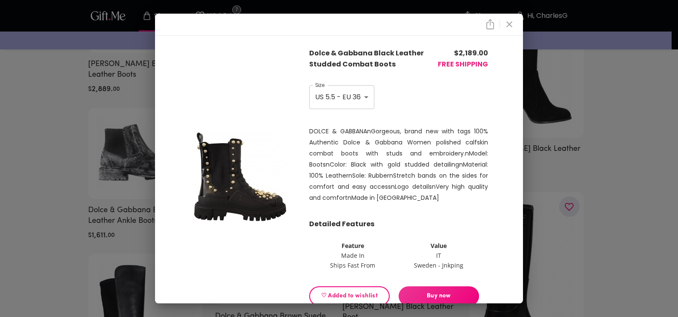
click at [510, 25] on icon "close" at bounding box center [509, 24] width 10 height 10
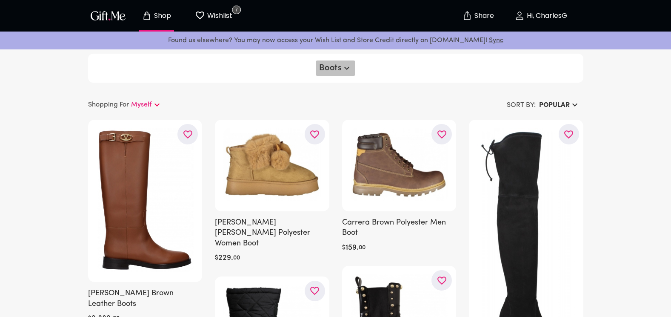
click at [332, 64] on span "Boots" at bounding box center [335, 68] width 33 height 10
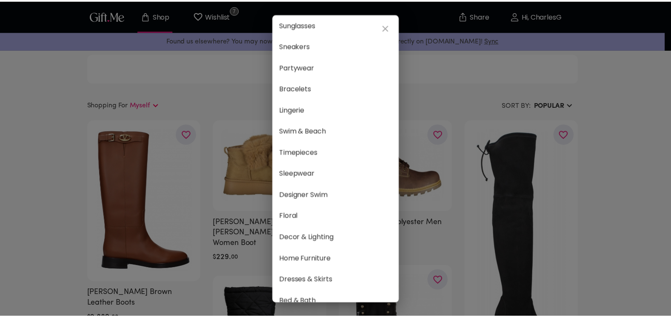
scroll to position [175, 0]
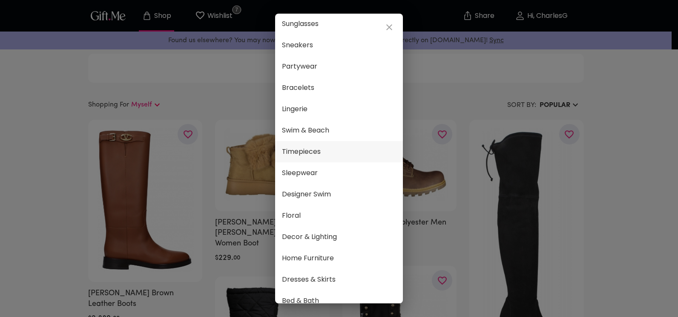
click at [316, 148] on span "Timepieces" at bounding box center [339, 151] width 114 height 11
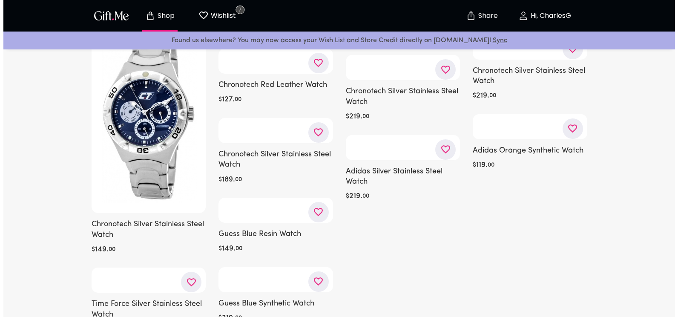
scroll to position [841, 0]
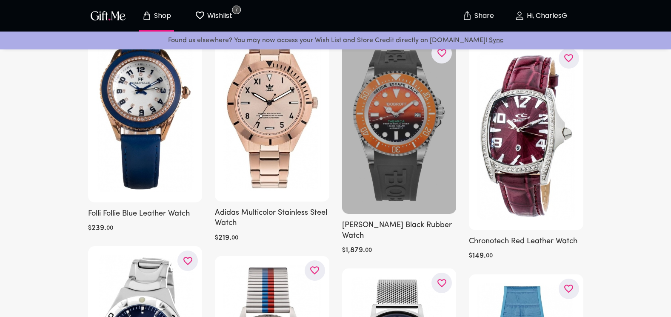
click at [388, 111] on div at bounding box center [399, 126] width 115 height 175
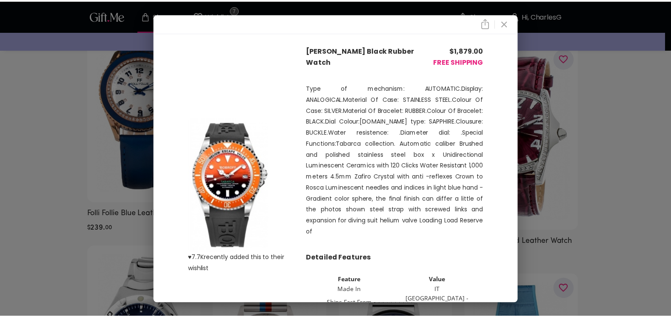
scroll to position [42, 0]
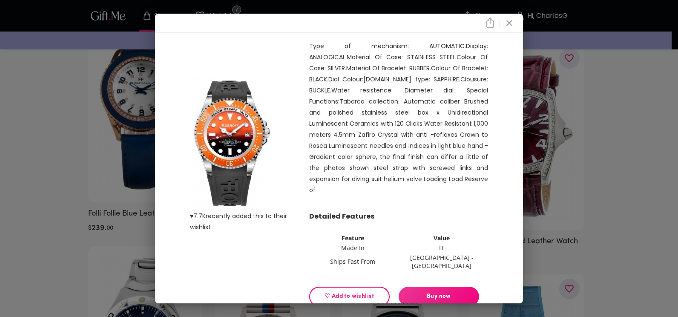
click at [334, 292] on span "♡ Add to wishlist" at bounding box center [349, 296] width 66 height 9
click at [513, 27] on icon "close" at bounding box center [509, 23] width 10 height 10
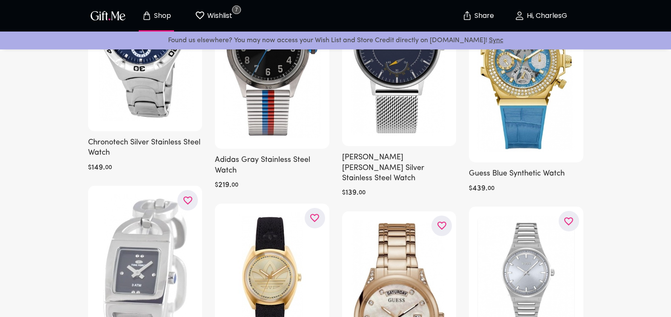
scroll to position [1158, 0]
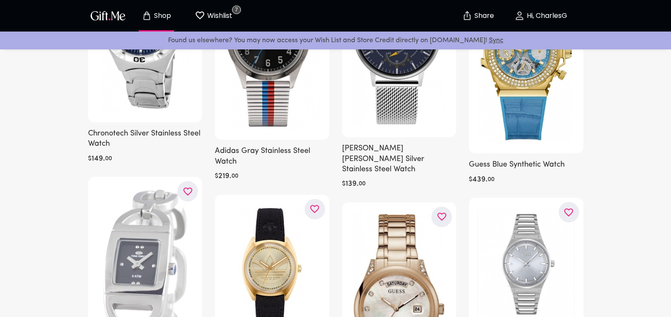
click at [379, 143] on h6 "Ben Sherman Silver Stainless Steel Watch" at bounding box center [399, 158] width 115 height 31
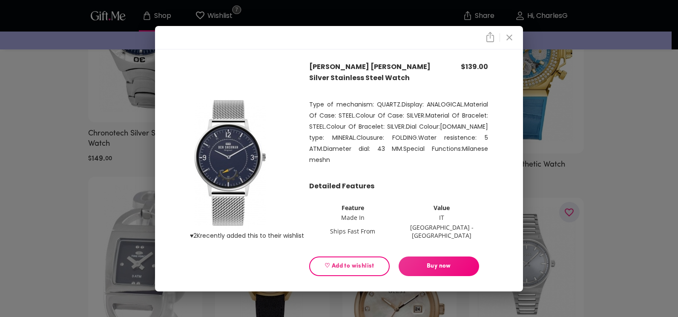
click at [507, 41] on icon "close" at bounding box center [509, 37] width 10 height 10
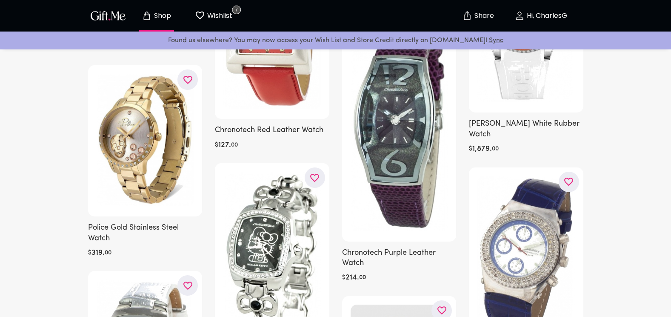
click at [372, 248] on h6 "Chronotech Purple Leather Watch" at bounding box center [399, 258] width 115 height 21
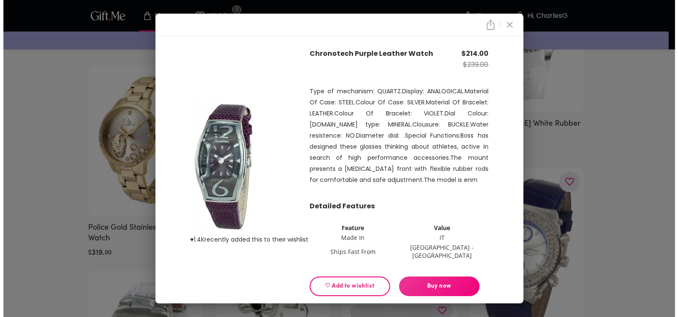
scroll to position [1659, 0]
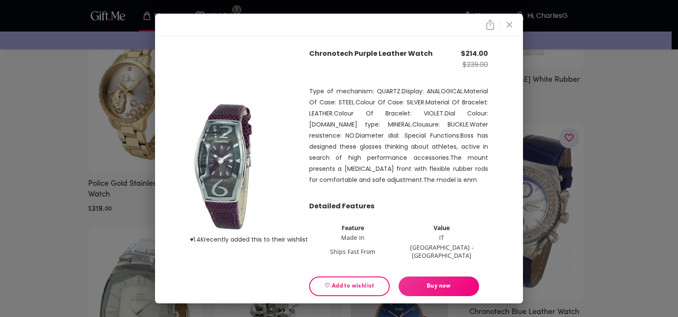
click at [512, 27] on icon "close" at bounding box center [509, 25] width 10 height 10
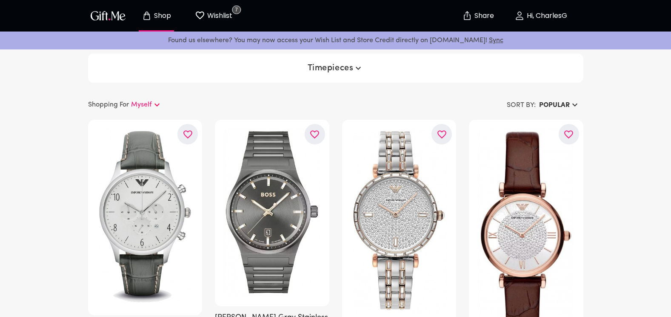
click at [343, 69] on span "Timepieces" at bounding box center [336, 68] width 56 height 10
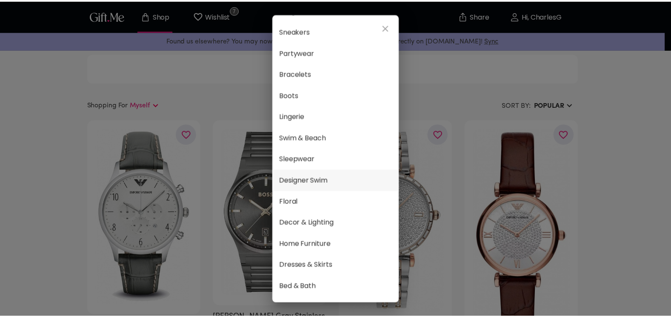
scroll to position [189, 0]
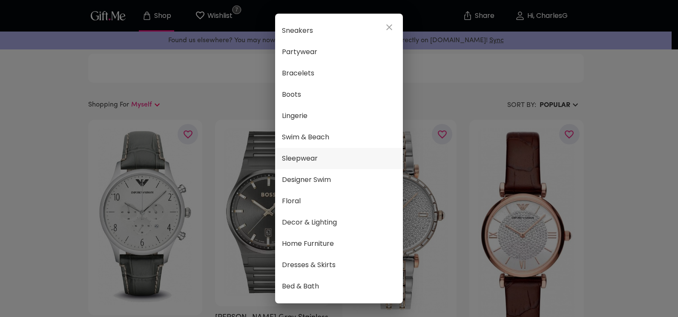
click at [307, 155] on span "Sleepwear" at bounding box center [339, 158] width 114 height 11
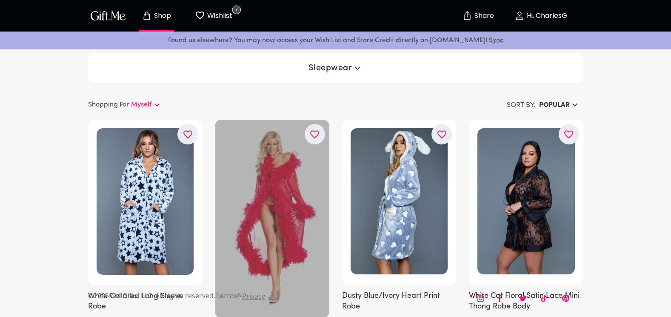
click at [287, 202] on div at bounding box center [272, 219] width 115 height 198
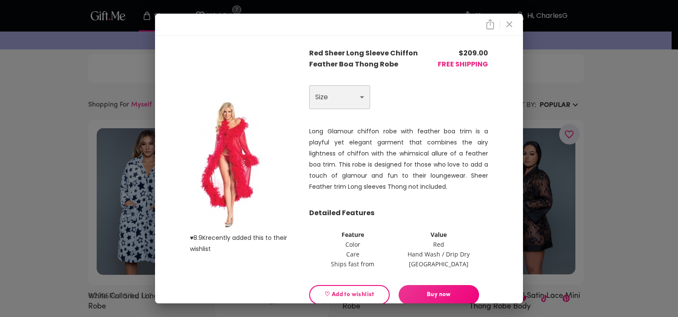
click at [332, 95] on select "Choose One OS" at bounding box center [339, 97] width 61 height 24
select select "OS"
click at [309, 85] on select "Choose One OS" at bounding box center [339, 97] width 61 height 24
click at [333, 293] on span "♡ Add to wishlist" at bounding box center [349, 294] width 66 height 9
click at [513, 25] on icon "close" at bounding box center [509, 24] width 10 height 10
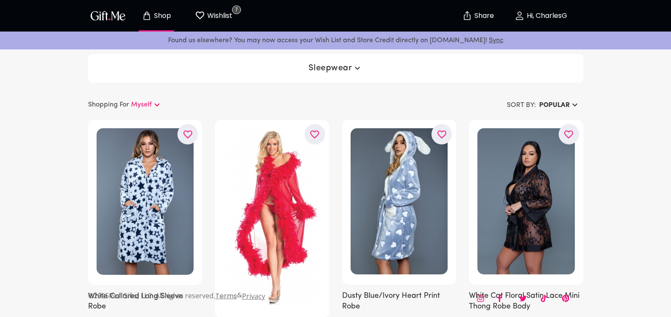
click at [344, 62] on button "Sleepwear" at bounding box center [335, 67] width 60 height 15
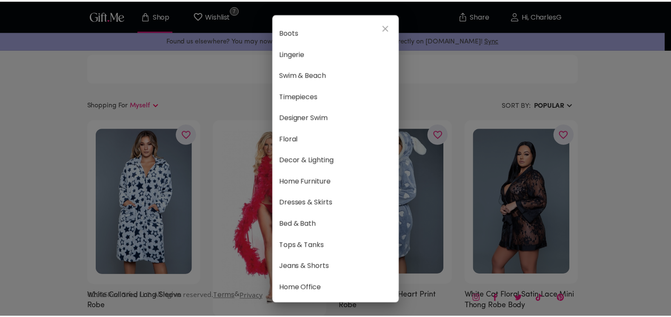
scroll to position [255, 0]
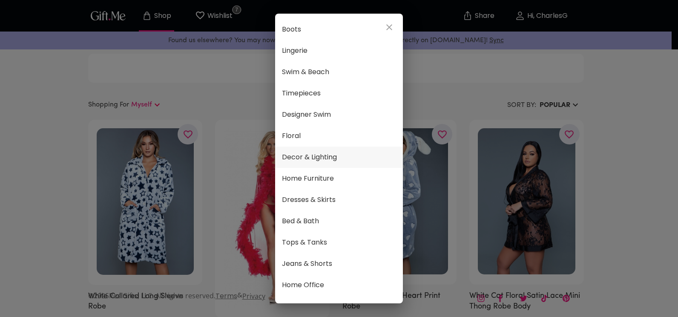
click at [331, 154] on span "Decor & Lighting" at bounding box center [339, 157] width 114 height 11
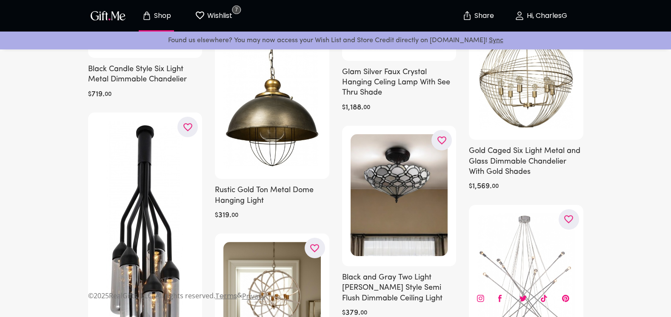
scroll to position [2360, 0]
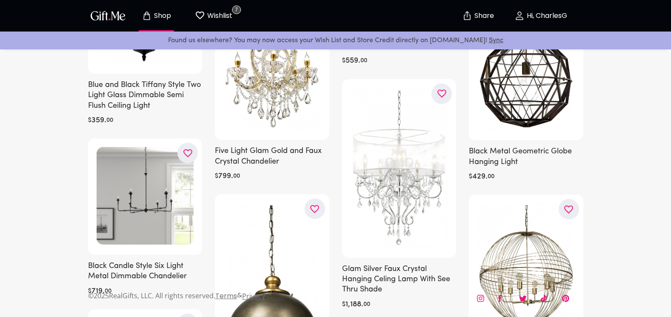
click at [56, 189] on div "Shopping For Myself SORT BY: Popular Black and Gray Tiffany Style Two Light Gla…" at bounding box center [336, 140] width 658 height 4414
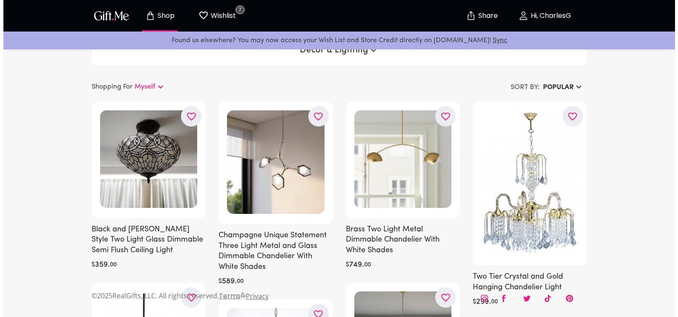
scroll to position [0, 0]
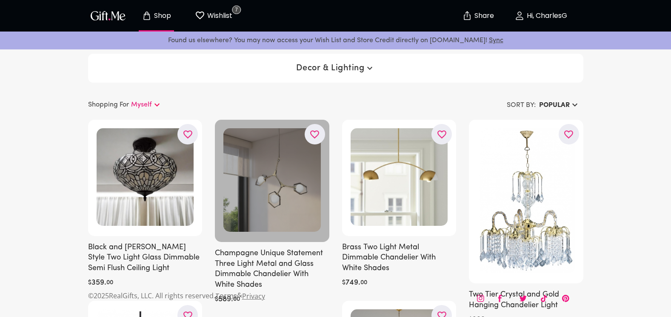
click at [263, 196] on div at bounding box center [272, 181] width 115 height 122
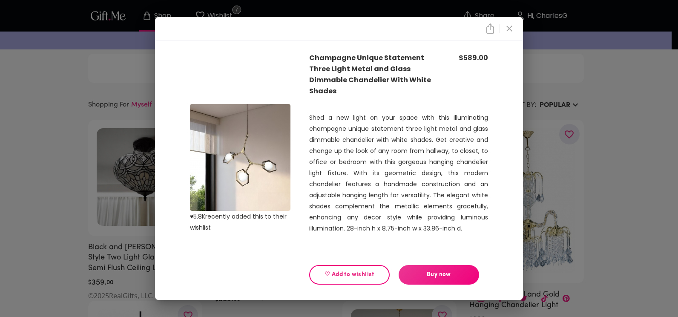
click at [336, 274] on span "♡ Add to wishlist" at bounding box center [349, 274] width 66 height 9
click at [510, 31] on icon "close" at bounding box center [509, 28] width 10 height 10
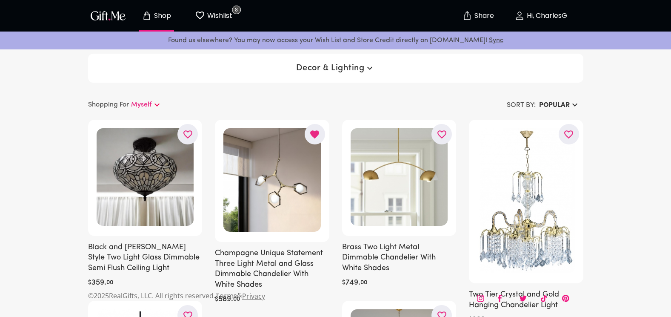
drag, startPoint x: 481, startPoint y: 89, endPoint x: 461, endPoint y: 89, distance: 19.6
drag, startPoint x: 461, startPoint y: 89, endPoint x: 461, endPoint y: 73, distance: 16.2
click at [461, 73] on div "Decor & Lighting" at bounding box center [336, 68] width 496 height 29
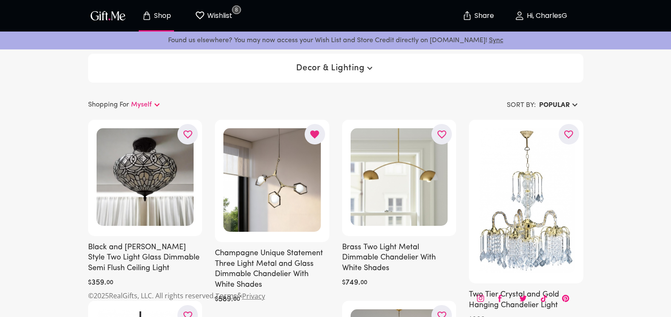
click at [314, 69] on span "Decor & Lighting" at bounding box center [335, 68] width 78 height 10
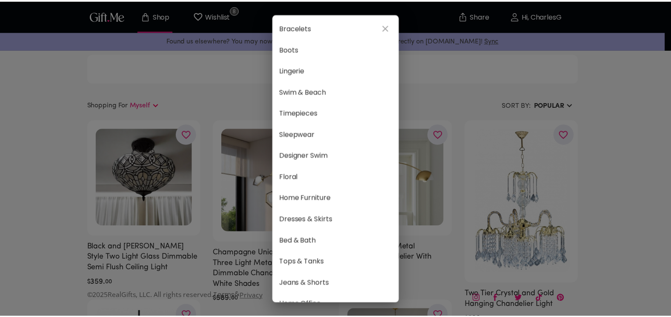
scroll to position [235, 0]
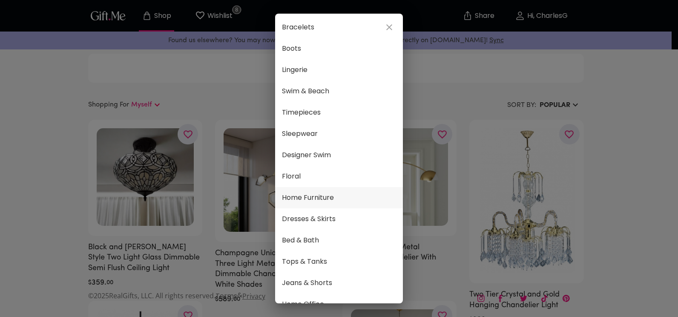
click at [313, 195] on span "Home Furniture" at bounding box center [339, 197] width 114 height 11
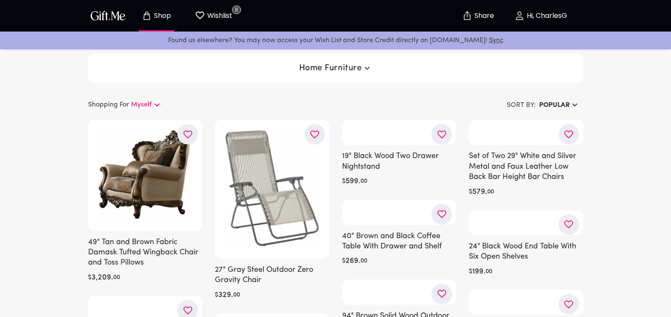
scroll to position [49, 0]
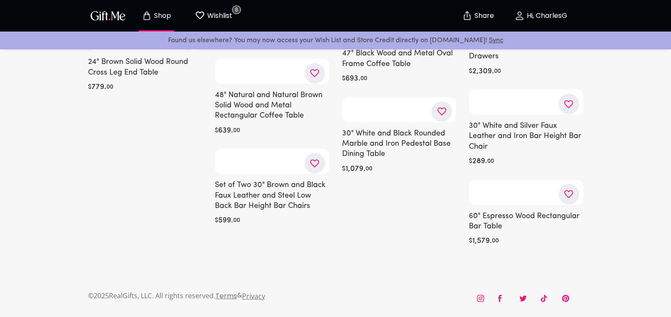
scroll to position [3170, 0]
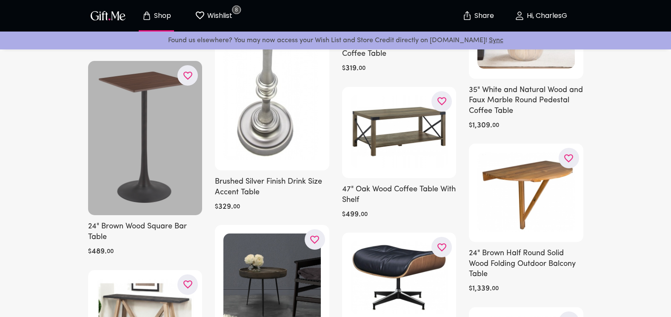
click at [137, 188] on div at bounding box center [145, 138] width 115 height 154
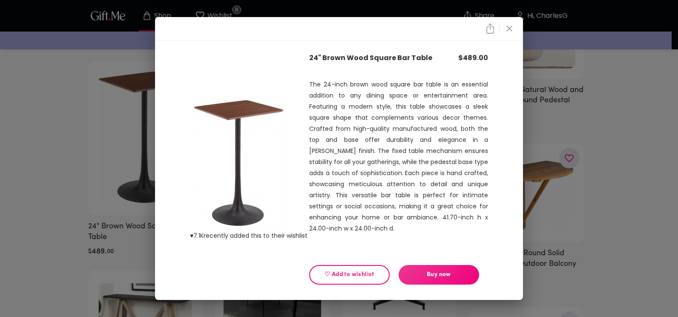
click at [326, 270] on span "♡ Add to wishlist" at bounding box center [349, 274] width 66 height 9
click at [510, 30] on icon "close" at bounding box center [509, 29] width 6 height 6
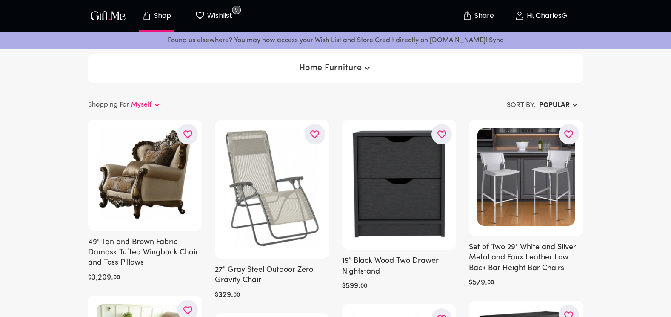
click at [335, 69] on span "Home Furniture" at bounding box center [335, 68] width 73 height 10
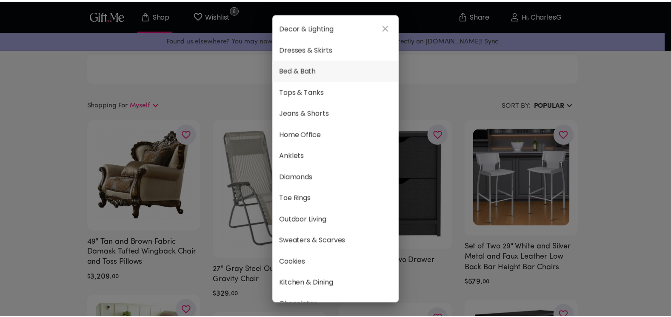
scroll to position [406, 0]
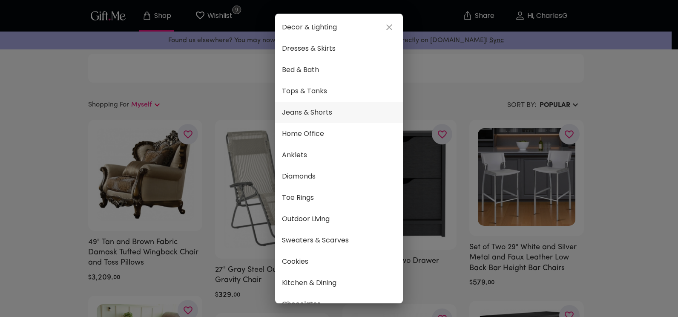
click at [310, 112] on span "Jeans & Shorts" at bounding box center [339, 112] width 114 height 11
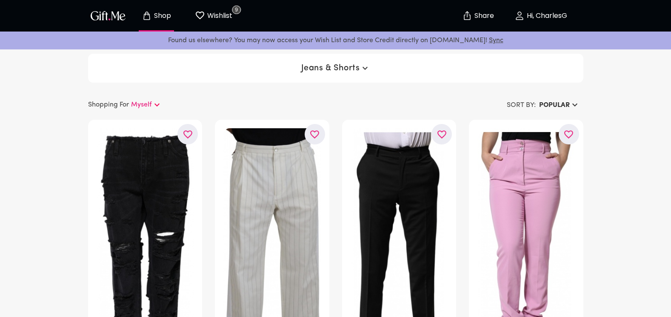
click at [314, 100] on div "Shopping For Myself" at bounding box center [212, 103] width 248 height 12
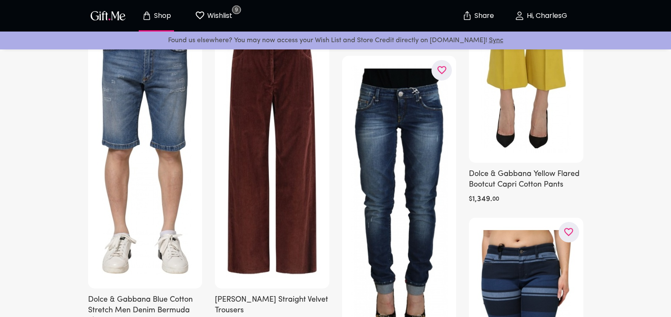
scroll to position [710, 0]
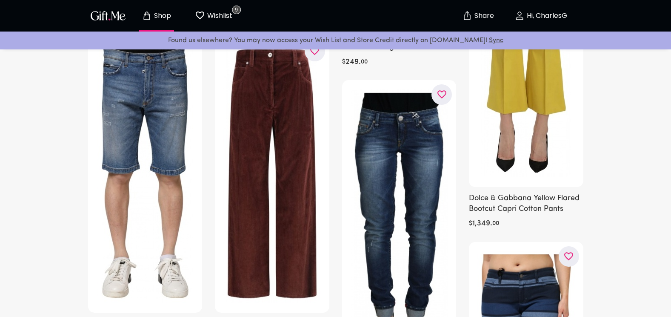
click at [309, 181] on div at bounding box center [272, 175] width 115 height 276
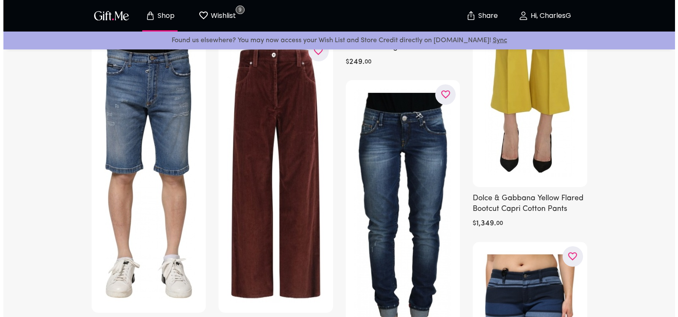
scroll to position [812, 0]
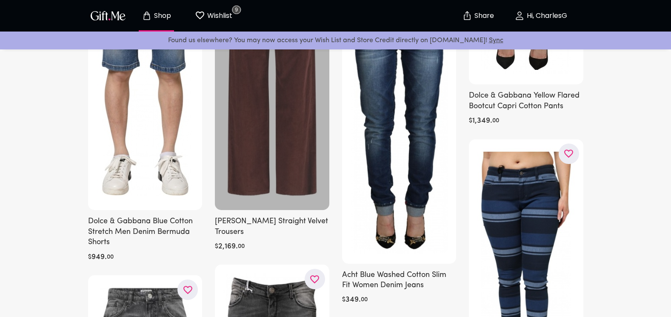
click at [289, 143] on div at bounding box center [272, 72] width 115 height 276
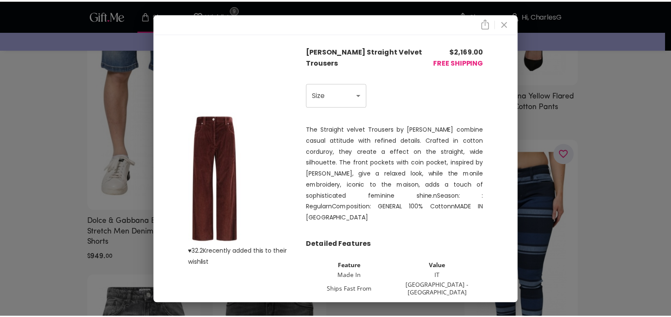
scroll to position [28, 0]
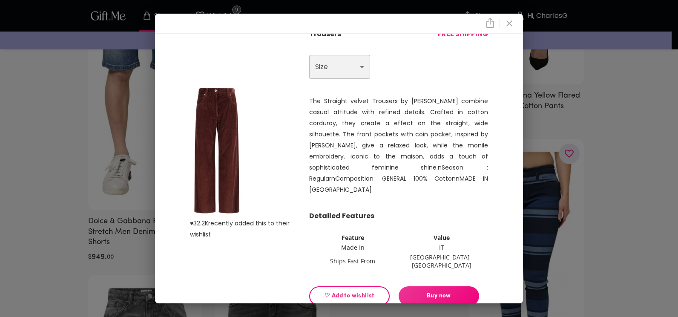
click at [347, 71] on select "Choose One M L" at bounding box center [339, 67] width 61 height 24
select select "L"
click at [309, 56] on select "Choose One M L" at bounding box center [339, 67] width 61 height 24
click at [341, 291] on span "♡ Add to wishlist" at bounding box center [349, 295] width 66 height 9
click at [512, 25] on icon "close" at bounding box center [509, 23] width 6 height 6
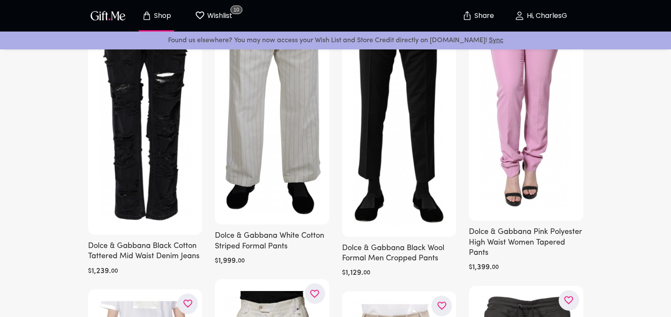
scroll to position [159, 0]
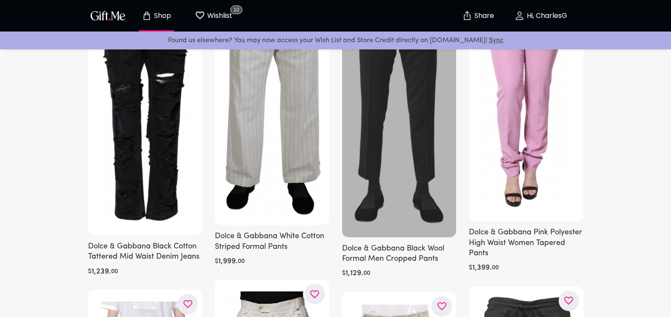
click at [399, 120] on div at bounding box center [399, 99] width 115 height 276
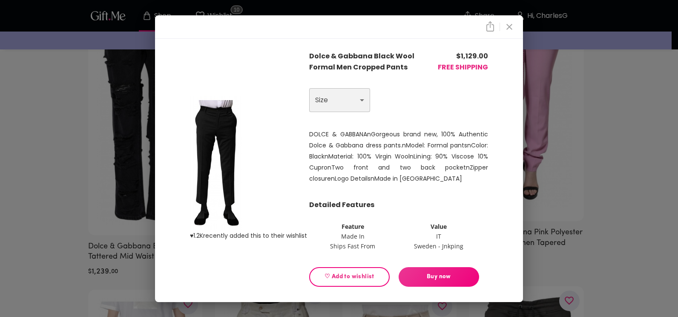
click at [322, 100] on select "Choose One XS" at bounding box center [339, 100] width 61 height 24
click at [510, 26] on icon "close" at bounding box center [509, 27] width 10 height 10
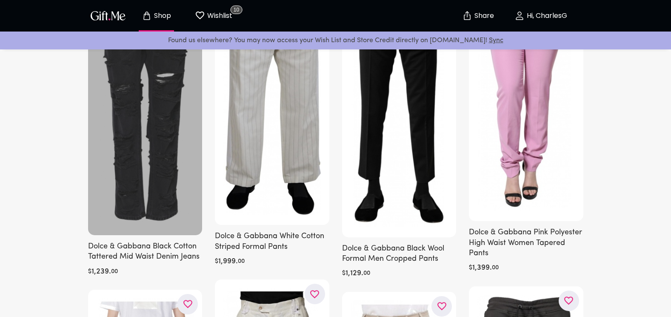
click at [188, 150] on div at bounding box center [145, 98] width 115 height 274
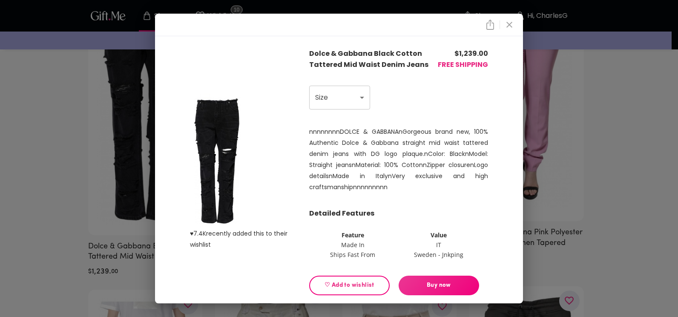
click at [513, 23] on icon "close" at bounding box center [509, 25] width 10 height 10
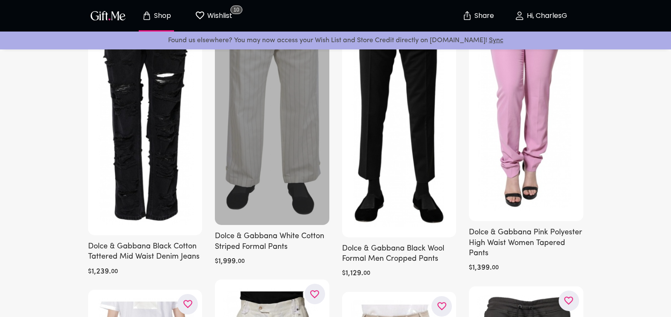
click at [254, 152] on div at bounding box center [272, 93] width 115 height 264
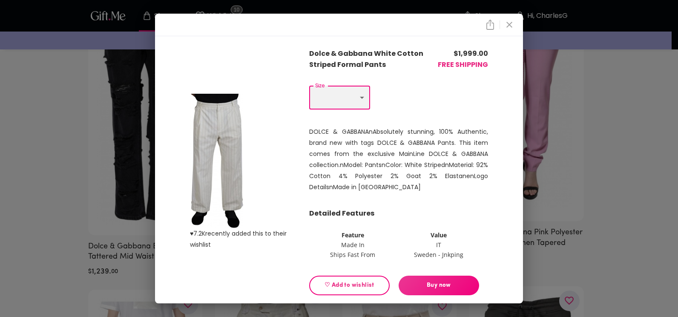
click at [358, 95] on select "Choose One XS XL" at bounding box center [339, 98] width 61 height 24
select select "XL"
click at [309, 86] on select "Choose One XS XL" at bounding box center [339, 98] width 61 height 24
click at [512, 24] on icon "close" at bounding box center [509, 25] width 6 height 6
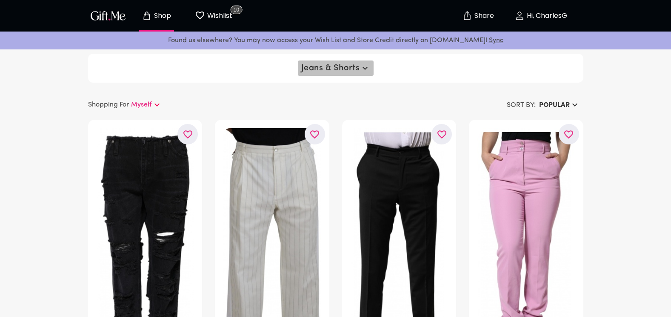
click at [353, 75] on button "Jeans & Shorts" at bounding box center [336, 67] width 76 height 15
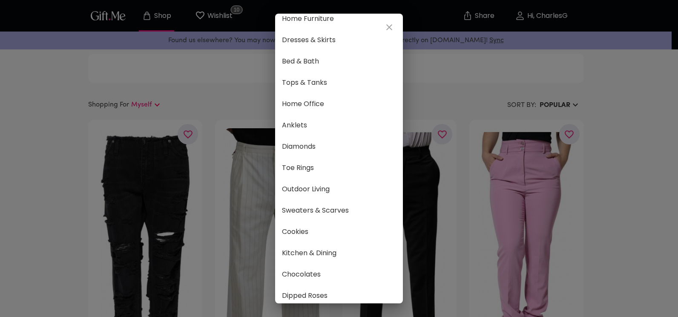
scroll to position [448, 0]
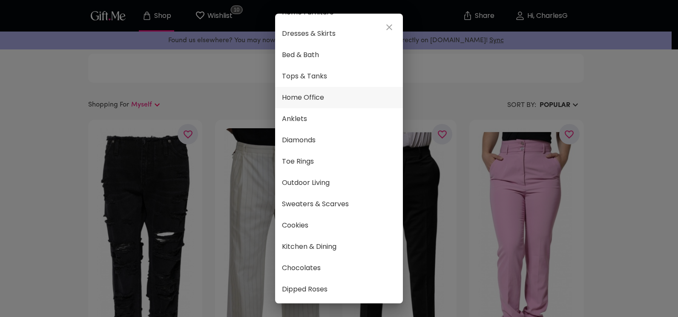
click at [306, 92] on span "Home Office" at bounding box center [339, 97] width 114 height 11
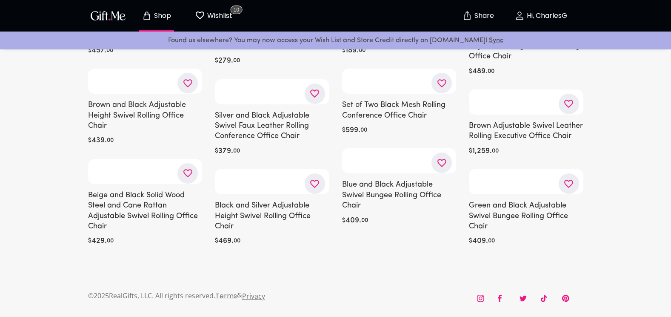
scroll to position [3384, 0]
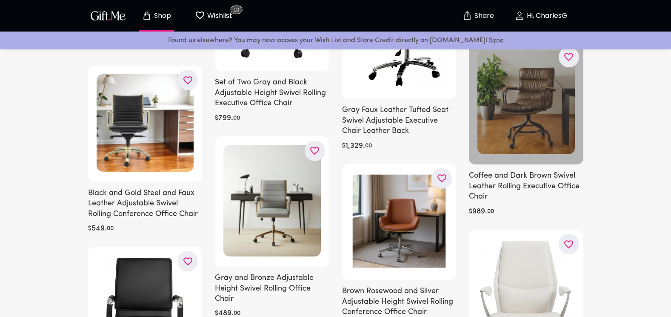
click at [553, 139] on div at bounding box center [526, 104] width 115 height 122
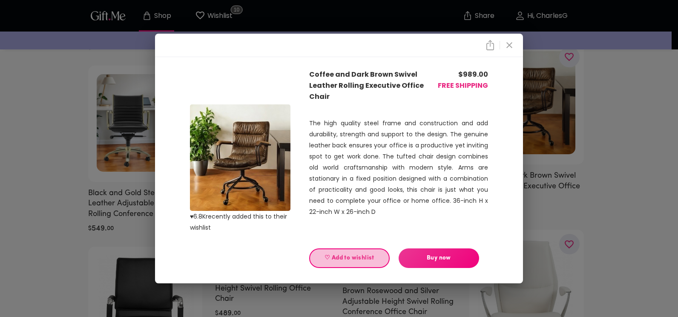
click at [351, 249] on button "♡ Add to wishlist" at bounding box center [349, 258] width 80 height 20
click at [513, 43] on icon "close" at bounding box center [509, 45] width 10 height 10
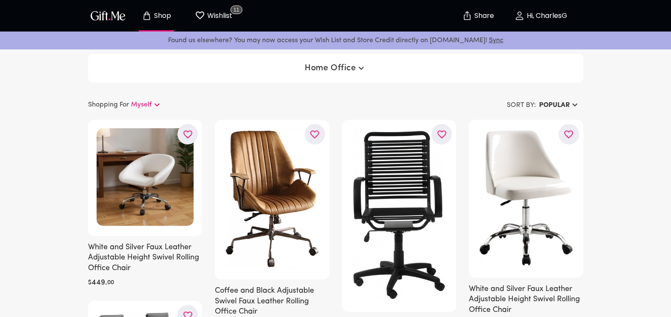
click at [330, 68] on span "Home Office" at bounding box center [335, 68] width 61 height 10
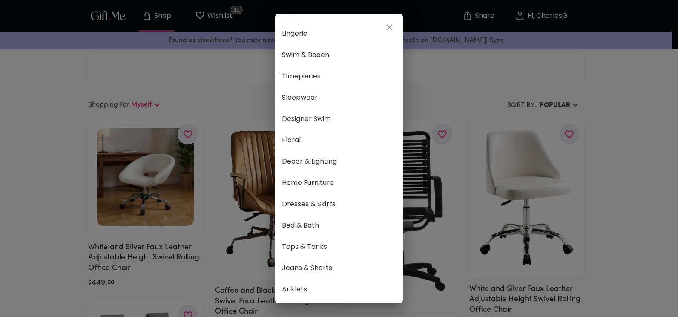
scroll to position [448, 0]
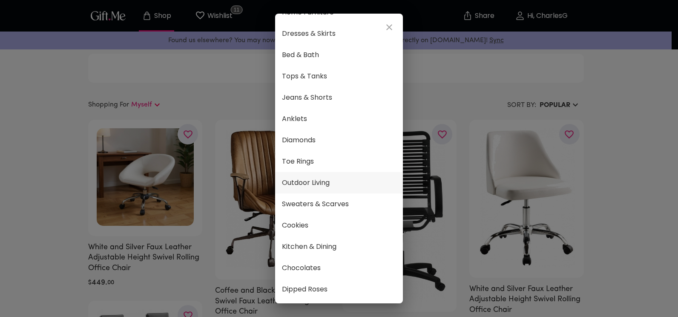
click at [320, 177] on span "Outdoor Living" at bounding box center [339, 182] width 114 height 11
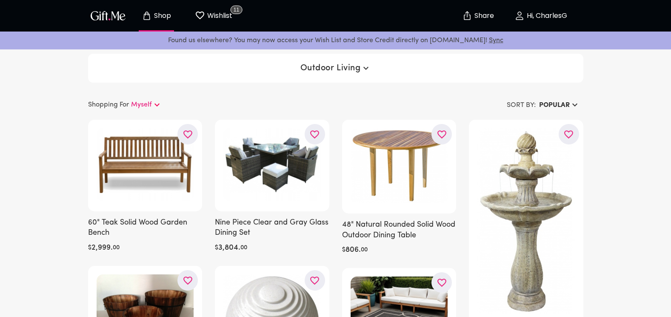
click at [321, 73] on button "Outdoor Living" at bounding box center [335, 67] width 77 height 15
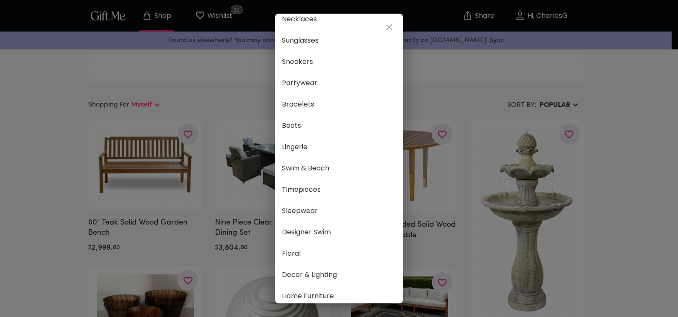
scroll to position [448, 0]
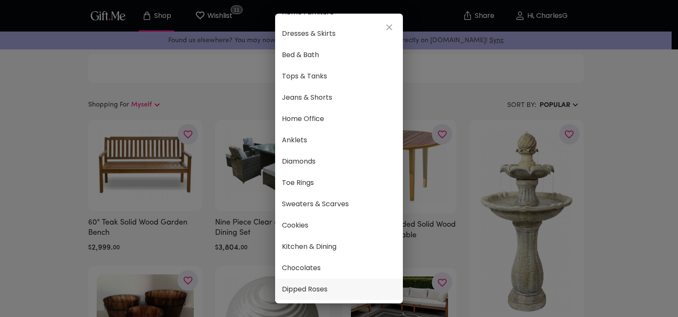
click at [314, 284] on span "Dipped Roses" at bounding box center [339, 289] width 114 height 11
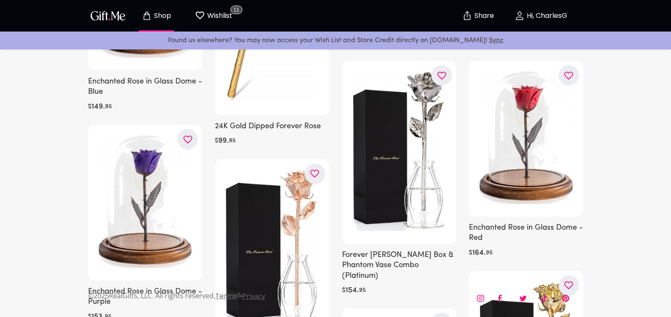
scroll to position [415, 0]
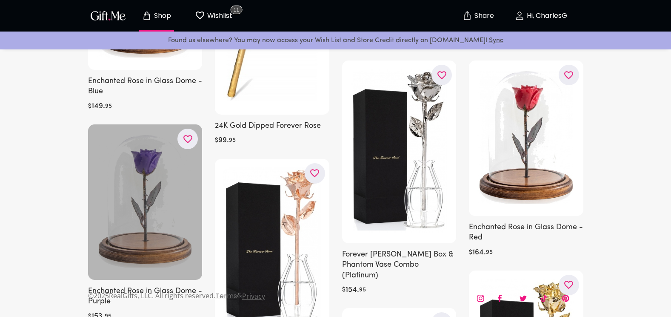
click at [147, 197] on div at bounding box center [145, 201] width 115 height 155
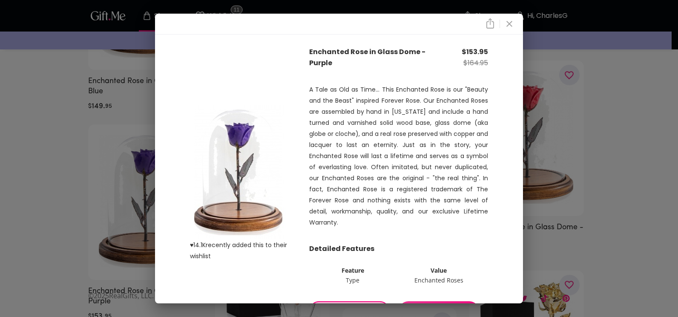
click at [353, 306] on span "♡ Add to wishlist" at bounding box center [349, 310] width 66 height 9
click at [514, 23] on icon "close" at bounding box center [509, 24] width 10 height 10
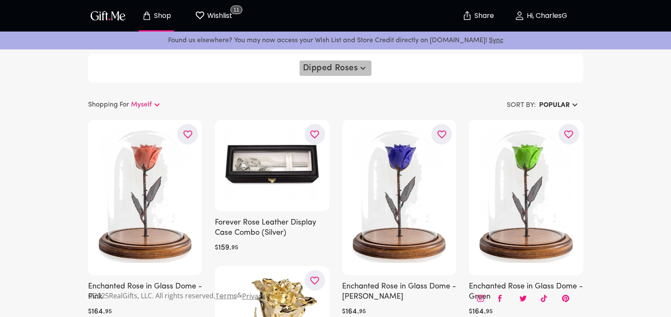
click at [340, 65] on span "Dipped Roses" at bounding box center [336, 68] width 66 height 10
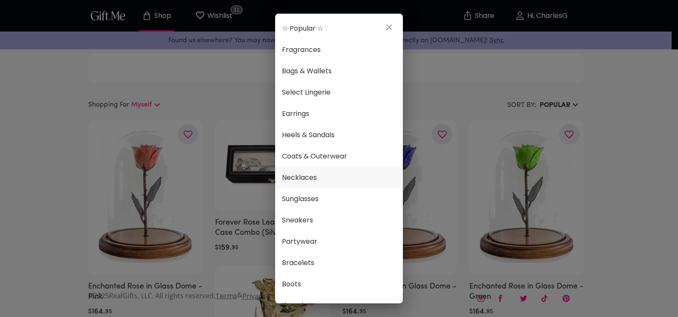
scroll to position [448, 0]
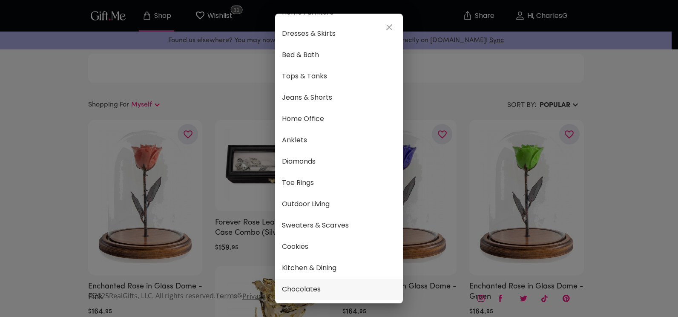
click at [318, 284] on span "Chocolates" at bounding box center [339, 289] width 114 height 11
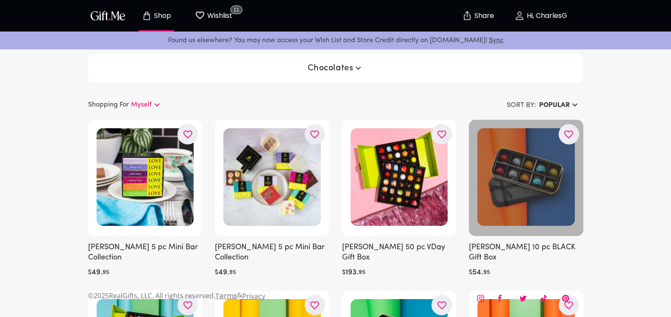
click at [526, 188] on div at bounding box center [526, 178] width 115 height 116
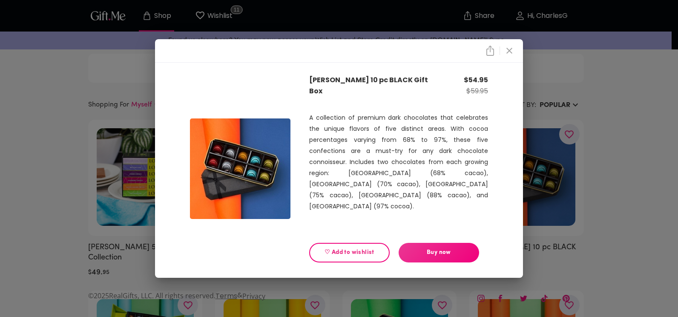
click at [347, 248] on span "♡ Add to wishlist" at bounding box center [349, 252] width 66 height 9
click at [507, 56] on icon "close" at bounding box center [509, 51] width 10 height 10
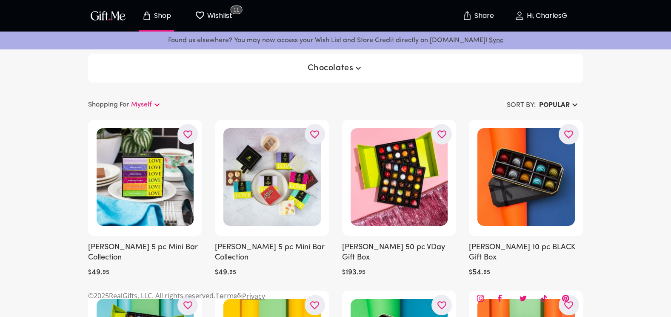
click at [326, 62] on button "Chocolates" at bounding box center [335, 67] width 63 height 15
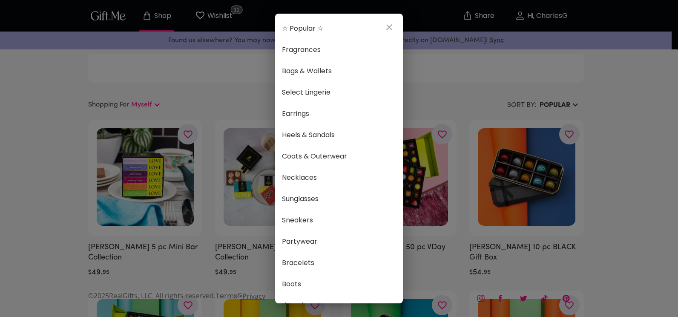
click at [391, 29] on icon "close" at bounding box center [389, 27] width 10 height 10
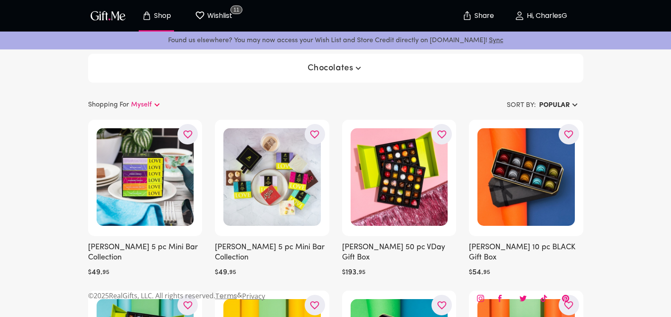
click at [223, 16] on p "Wishlist" at bounding box center [218, 15] width 27 height 11
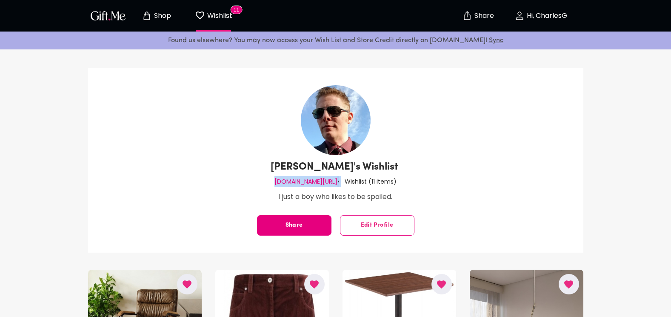
drag, startPoint x: 333, startPoint y: 181, endPoint x: 270, endPoint y: 175, distance: 63.8
click at [270, 175] on div "CharlesG's Wishlist gift.me/charlesg • Wishlist ( 11 items ) I just a boy who l…" at bounding box center [336, 160] width 496 height 184
drag, startPoint x: 270, startPoint y: 175, endPoint x: 293, endPoint y: 182, distance: 24.2
copy div "gift.me/charlesg"
click at [165, 14] on p "Shop" at bounding box center [161, 15] width 19 height 7
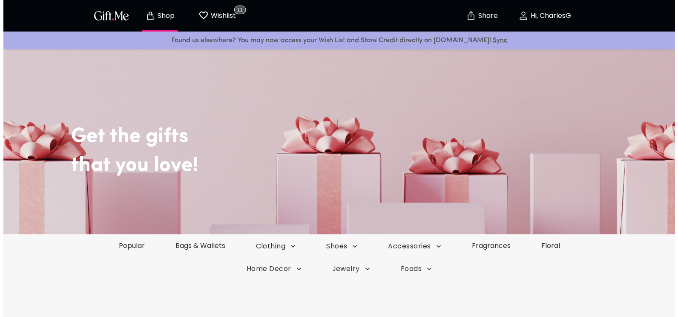
scroll to position [143, 0]
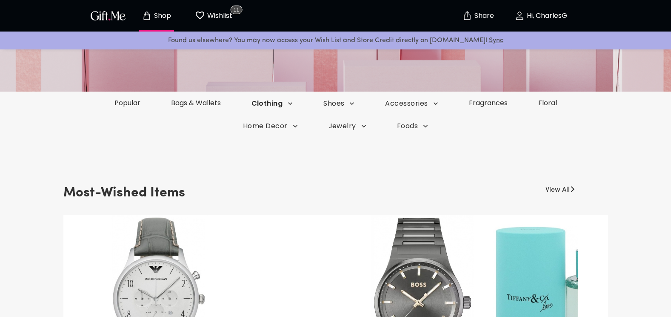
click at [288, 105] on icon "button" at bounding box center [290, 103] width 9 height 9
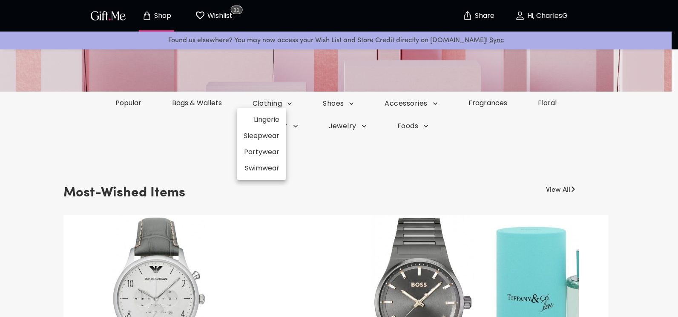
click at [276, 122] on li "Lingerie" at bounding box center [261, 120] width 49 height 16
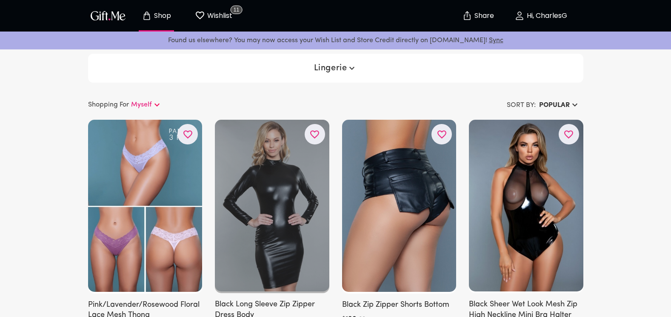
click at [292, 207] on div at bounding box center [272, 206] width 115 height 173
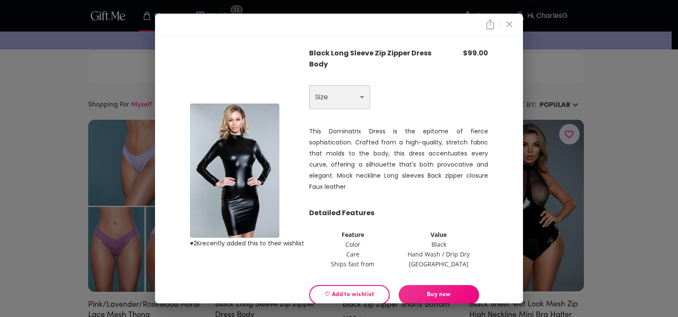
click at [356, 95] on select "Choose One S M L XL" at bounding box center [339, 97] width 61 height 24
select select "M"
click at [309, 86] on select "Choose One S M L XL" at bounding box center [339, 97] width 61 height 24
click at [335, 290] on span "♡ Add to wishlist" at bounding box center [349, 294] width 66 height 9
click at [512, 25] on icon "close" at bounding box center [509, 24] width 6 height 6
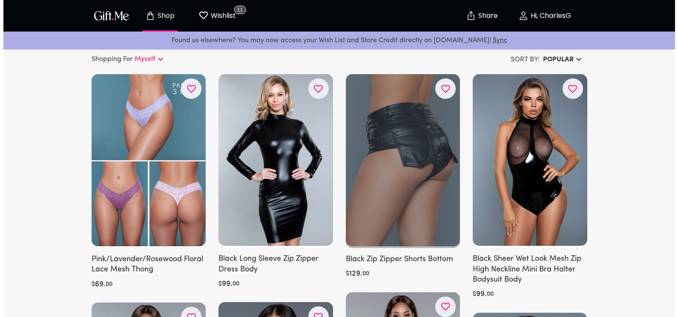
scroll to position [46, 0]
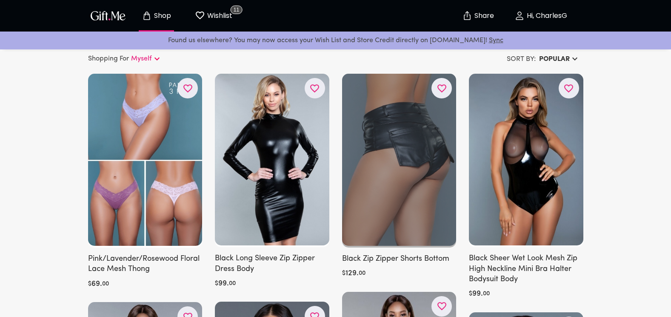
click at [414, 192] on div at bounding box center [399, 161] width 115 height 174
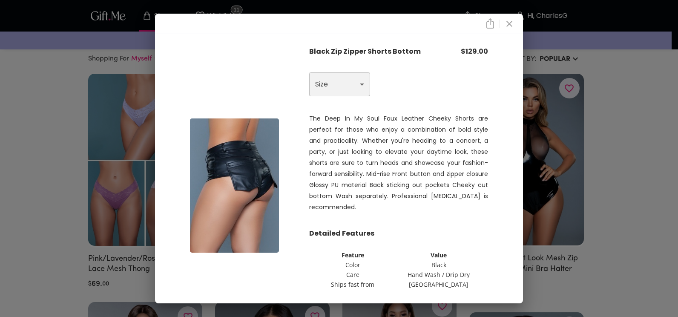
click at [366, 77] on select "Choose One M L" at bounding box center [339, 84] width 61 height 24
select select "L"
click at [309, 72] on select "Choose One M L" at bounding box center [339, 84] width 61 height 24
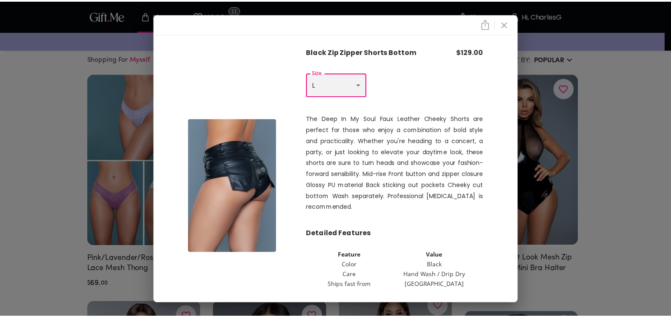
scroll to position [37, 0]
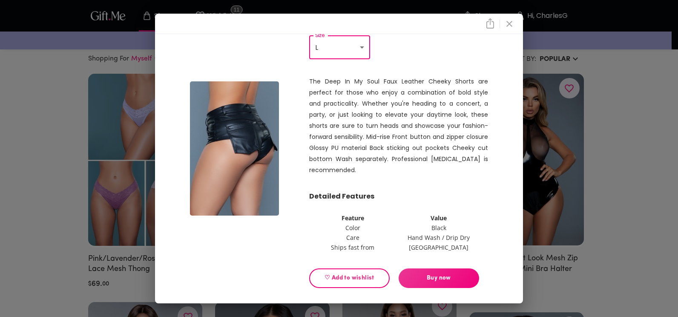
click at [334, 273] on span "♡ Add to wishlist" at bounding box center [349, 277] width 66 height 9
click at [511, 25] on icon "close" at bounding box center [509, 24] width 6 height 6
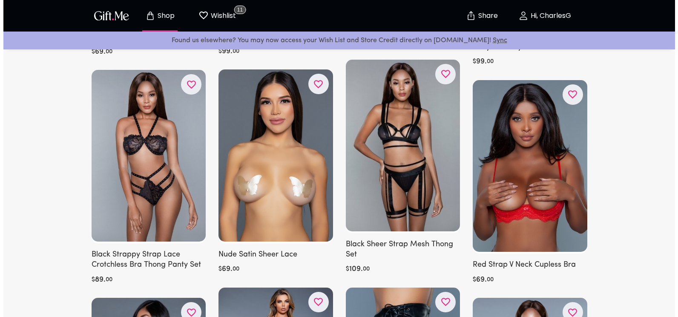
scroll to position [519, 0]
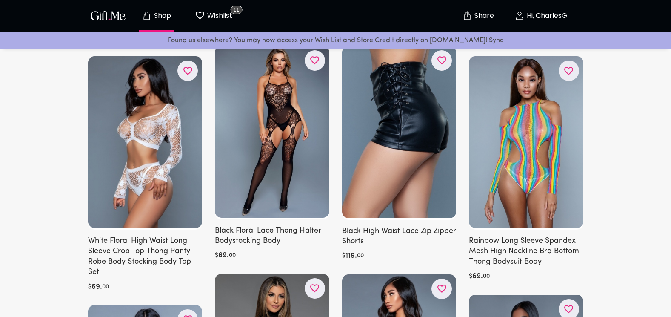
click at [435, 132] on div at bounding box center [399, 133] width 115 height 174
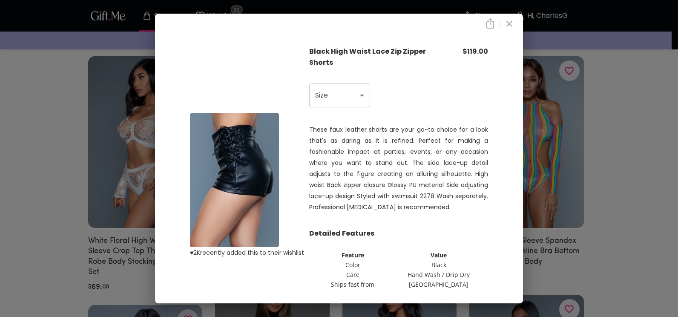
scroll to position [37, 0]
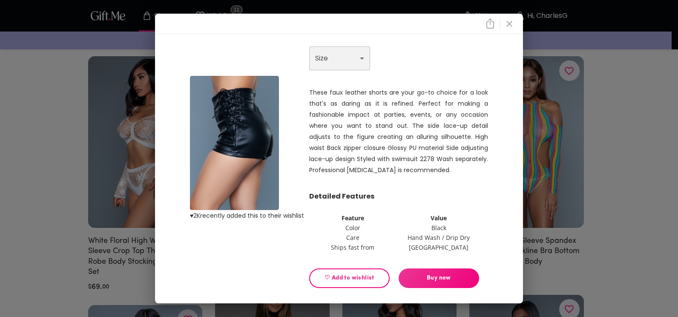
click at [358, 57] on select "Choose One M L" at bounding box center [339, 58] width 61 height 24
select select "L"
click at [309, 46] on select "Choose One M L" at bounding box center [339, 58] width 61 height 24
click at [339, 280] on span "♡ Add to wishlist" at bounding box center [349, 277] width 66 height 9
click at [513, 22] on icon "close" at bounding box center [509, 24] width 10 height 10
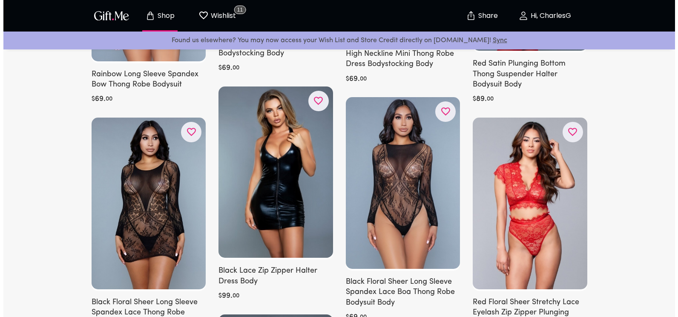
scroll to position [929, 0]
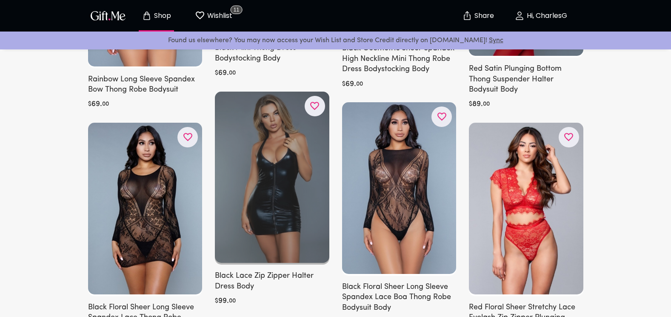
click at [235, 211] on div at bounding box center [272, 178] width 115 height 173
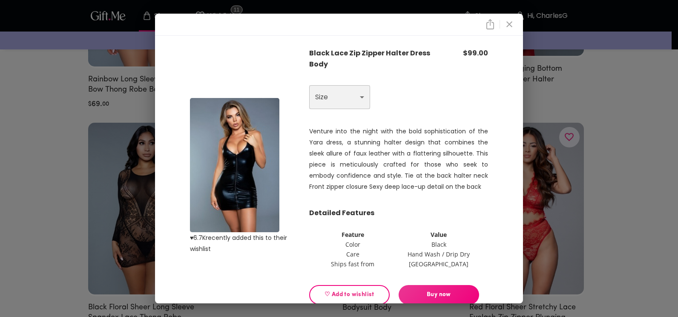
click at [360, 92] on select "Choose One M L XL" at bounding box center [339, 97] width 61 height 24
select select "L"
click at [309, 85] on select "Choose One M L XL" at bounding box center [339, 97] width 61 height 24
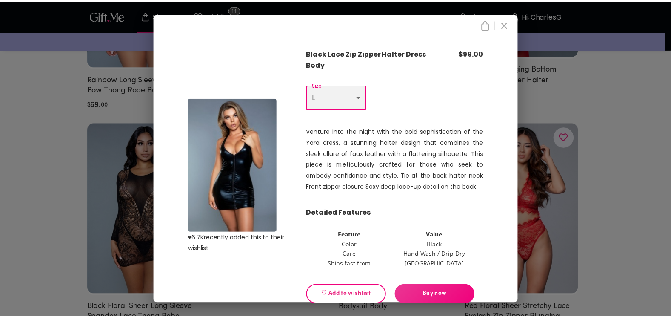
scroll to position [17, 0]
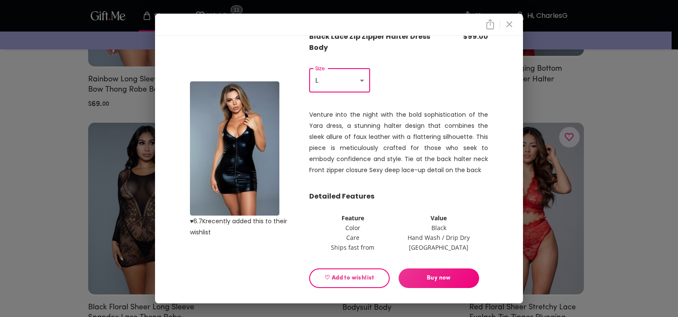
click at [340, 272] on button "♡ Add to wishlist" at bounding box center [349, 278] width 80 height 20
click at [512, 25] on icon "close" at bounding box center [509, 24] width 6 height 6
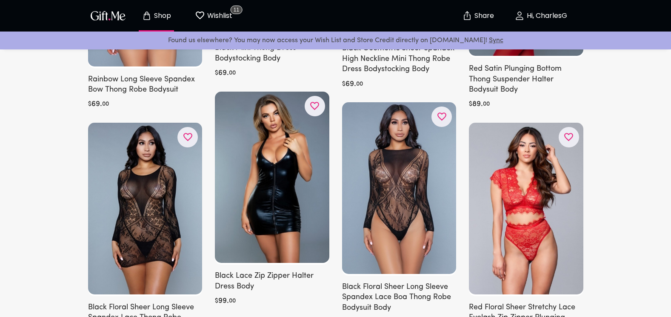
click at [227, 17] on p "Wishlist" at bounding box center [218, 15] width 27 height 11
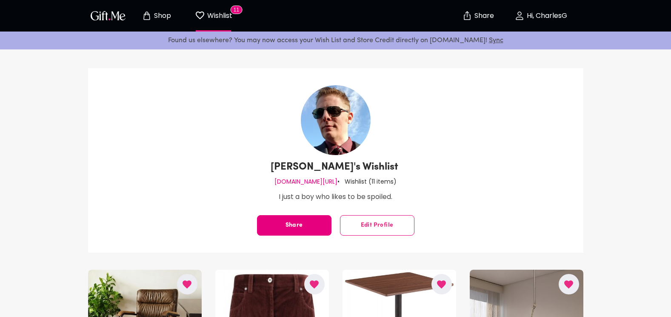
click at [221, 14] on p "Wishlist" at bounding box center [218, 15] width 27 height 11
click at [169, 13] on p "Shop" at bounding box center [161, 15] width 19 height 7
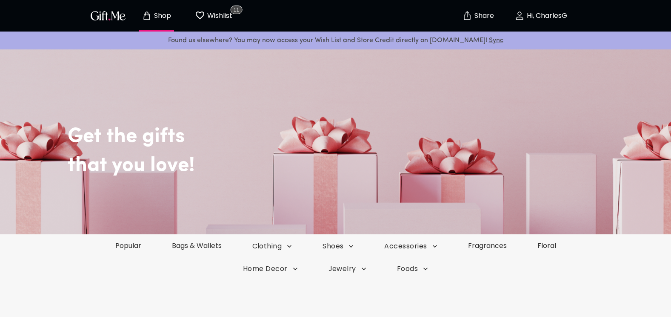
drag, startPoint x: 169, startPoint y: 13, endPoint x: 224, endPoint y: 85, distance: 90.2
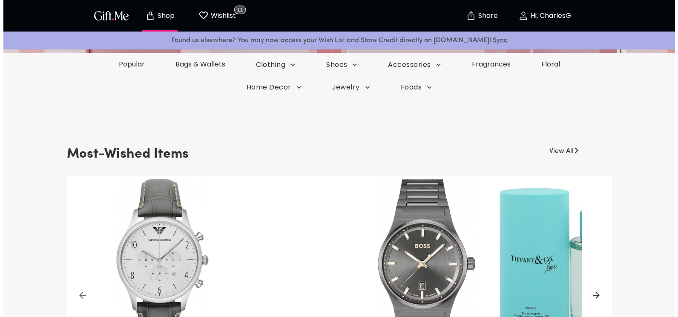
scroll to position [182, 0]
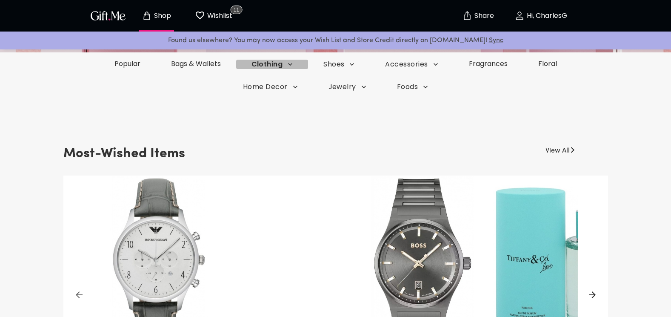
click at [269, 67] on span "Clothing" at bounding box center [273, 64] width 42 height 9
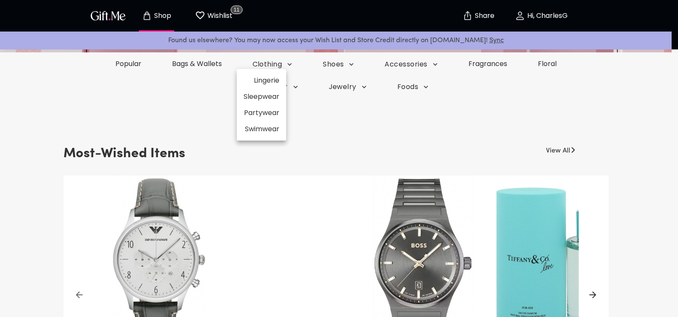
click at [270, 76] on li "Lingerie" at bounding box center [261, 80] width 49 height 16
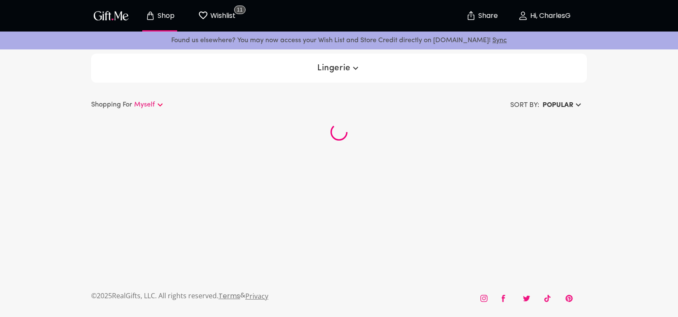
click at [148, 109] on p "Myself" at bounding box center [144, 105] width 21 height 10
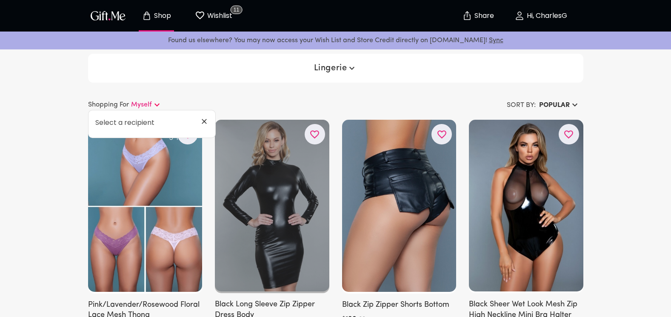
click at [0, 0] on icon "button" at bounding box center [0, 0] width 0 height 0
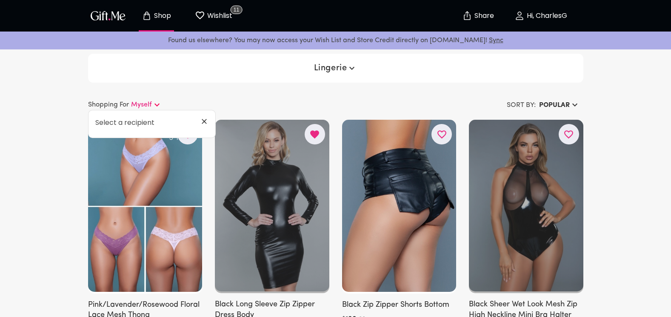
click at [0, 0] on icon "button" at bounding box center [0, 0] width 0 height 0
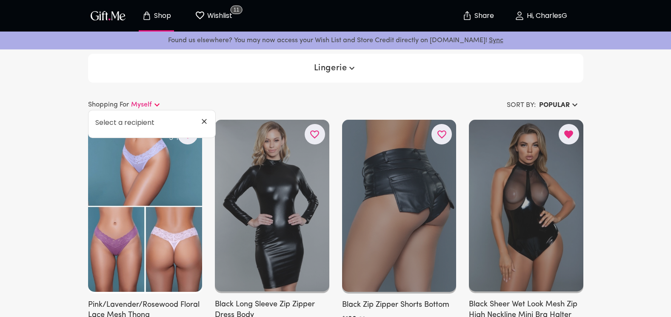
click at [450, 144] on div at bounding box center [399, 207] width 115 height 174
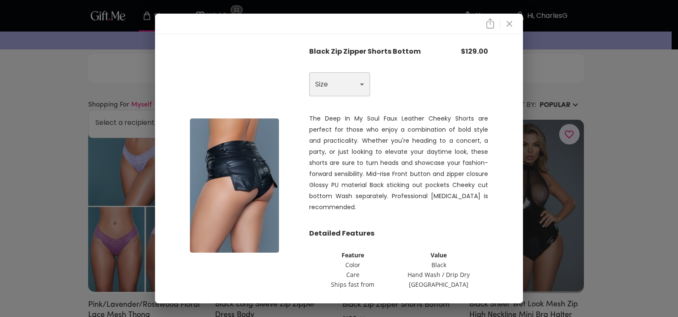
click at [327, 83] on select "Choose One M L" at bounding box center [339, 84] width 61 height 24
select select "L"
click at [309, 72] on select "Choose One M L" at bounding box center [339, 84] width 61 height 24
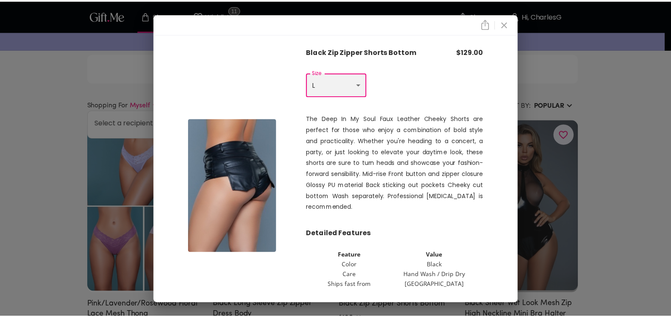
scroll to position [37, 0]
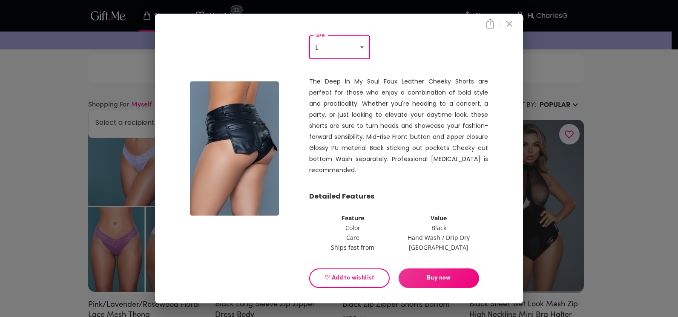
click at [334, 277] on span "♡ Add to wishlist" at bounding box center [349, 277] width 66 height 9
click at [511, 23] on icon "close" at bounding box center [509, 24] width 10 height 10
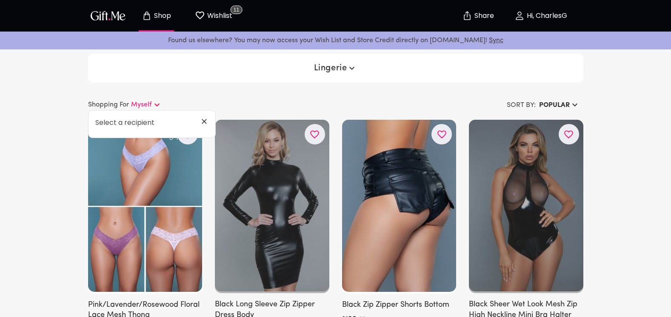
click at [159, 106] on icon at bounding box center [157, 105] width 10 height 10
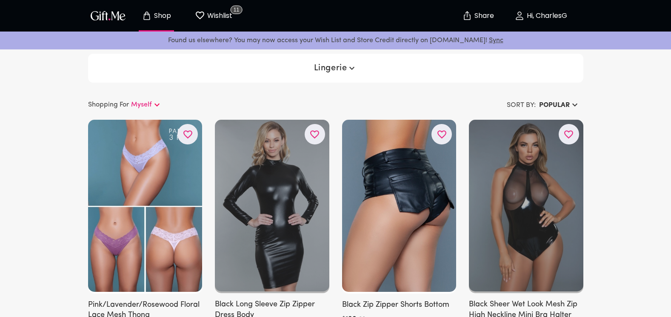
click at [222, 18] on p "Wishlist" at bounding box center [218, 15] width 27 height 11
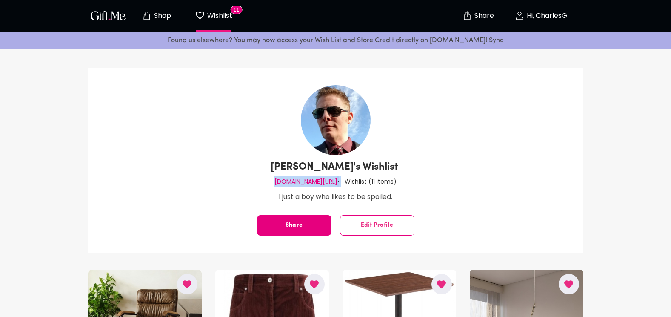
drag, startPoint x: 332, startPoint y: 182, endPoint x: 266, endPoint y: 176, distance: 67.1
click at [266, 176] on div "CharlesG's Wishlist gift.me/charlesg • Wishlist ( 11 items ) I just a boy who l…" at bounding box center [336, 160] width 496 height 184
drag, startPoint x: 266, startPoint y: 176, endPoint x: 285, endPoint y: 183, distance: 20.3
copy div "gift.me/charlesg"
click at [541, 6] on button "Hi, CharlesG" at bounding box center [541, 15] width 85 height 27
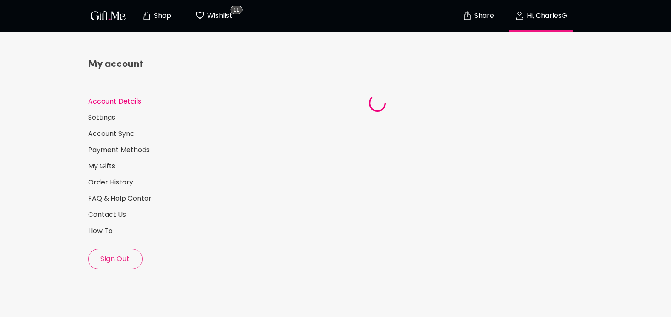
select select "US"
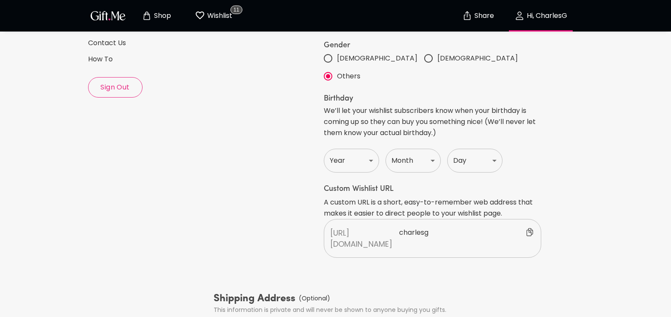
scroll to position [172, 0]
click at [366, 148] on select "Year [DATE] 1921 1922 1923 1924 1925 1926 1927 1928 1929 1930 1931 1932 1933 19…" at bounding box center [351, 160] width 55 height 24
select select "1975"
click at [324, 148] on select "Year [DATE] 1921 1922 1923 1924 1925 1926 1927 1928 1929 1930 1931 1932 1933 19…" at bounding box center [351, 160] width 55 height 24
click at [422, 152] on select "Month Jan Feb Mar Apr May June July Aug Sept Oct Nov Dec" at bounding box center [413, 160] width 55 height 24
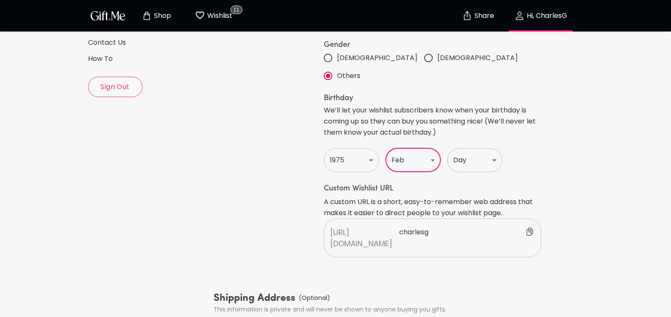
click at [386, 148] on select "Month Jan Feb Mar Apr May June July Aug Sept Oct Nov Dec" at bounding box center [413, 160] width 55 height 24
click at [422, 148] on select "Month Jan Feb Mar Apr May June July Aug Sept Oct Nov Dec" at bounding box center [413, 160] width 55 height 24
select select "September"
click at [386, 148] on select "Month Jan Feb Mar Apr May June July Aug Sept Oct Nov Dec" at bounding box center [413, 160] width 55 height 24
click at [476, 148] on select "Day 1 2 3 4 5 6 7 8 9 10 11 12 13 14 15 16 17 18 19 20 21 22 23 24 25 26 27 28 …" at bounding box center [474, 160] width 55 height 24
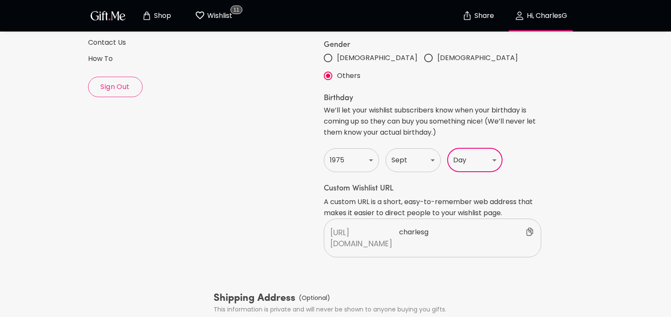
select select "30"
click at [447, 148] on select "Day 1 2 3 4 5 6 7 8 9 10 11 12 13 14 15 16 17 18 19 20 21 22 23 24 25 26 27 28 …" at bounding box center [474, 160] width 55 height 24
click at [539, 183] on h6 "Custom Wishlist URL" at bounding box center [433, 188] width 218 height 10
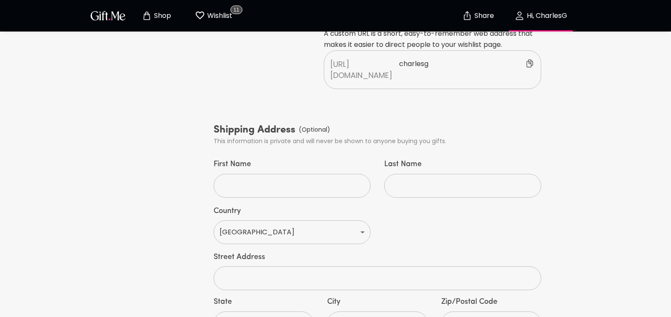
scroll to position [341, 0]
click at [343, 173] on input "First Name" at bounding box center [288, 185] width 148 height 24
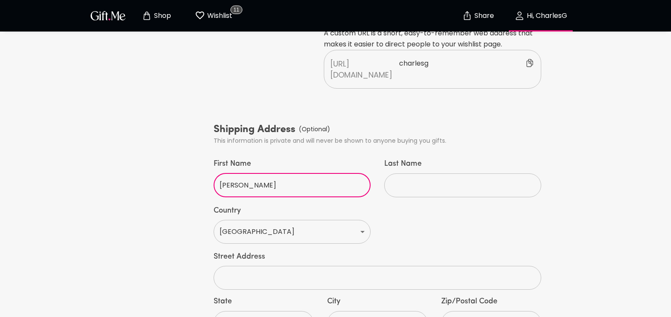
type input "[PERSON_NAME]"
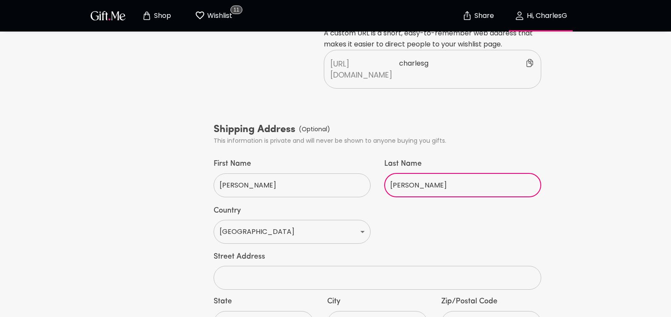
type input "[PERSON_NAME]"
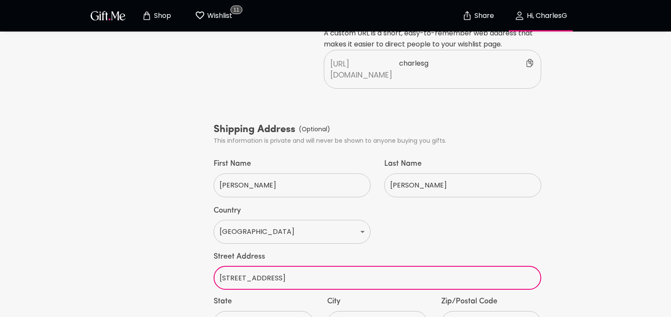
type input "[STREET_ADDRESS]"
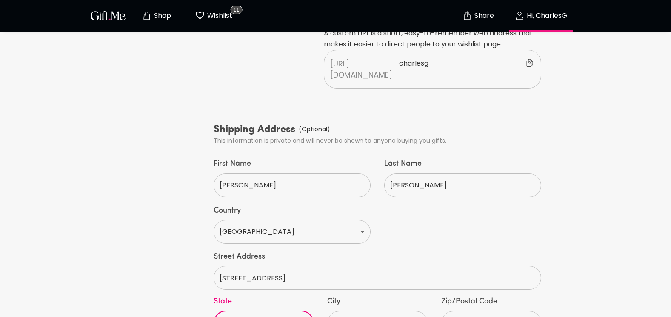
click at [293, 311] on select "AL AK AS AZ AR CA CO CT DE DC FM [GEOGRAPHIC_DATA] [GEOGRAPHIC_DATA] GU HI ID I…" at bounding box center [264, 323] width 100 height 24
select select "FL"
click at [214, 311] on select "AL AK AS AZ AR CA CO CT DE DC FM [GEOGRAPHIC_DATA] [GEOGRAPHIC_DATA] GU HI ID I…" at bounding box center [264, 323] width 100 height 24
click at [350, 311] on input "City" at bounding box center [372, 323] width 91 height 24
type input "[GEOGRAPHIC_DATA]"
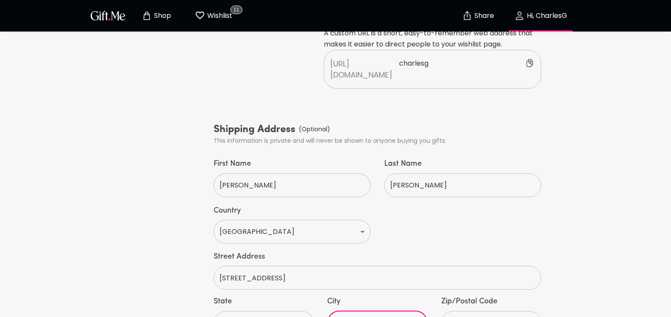
type input "34601"
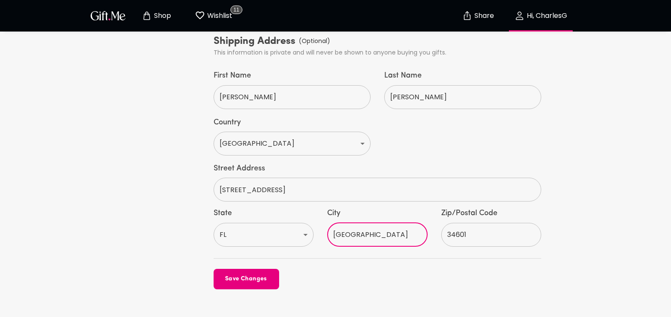
scroll to position [430, 0]
click at [235, 273] on span "Save Changes" at bounding box center [247, 277] width 66 height 9
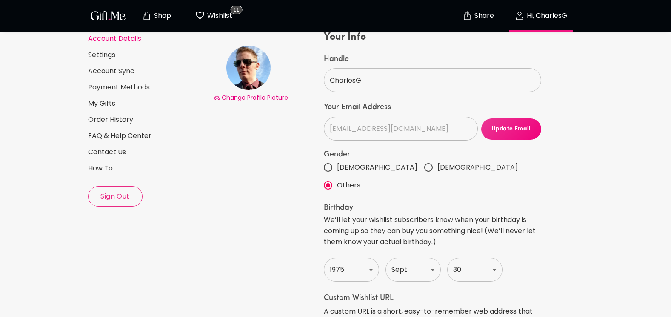
scroll to position [0, 0]
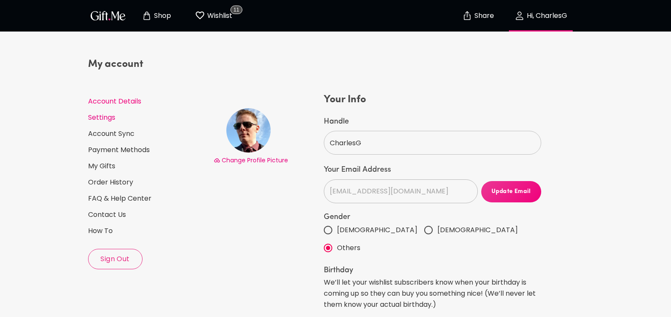
click at [113, 120] on link "Settings" at bounding box center [147, 117] width 119 height 9
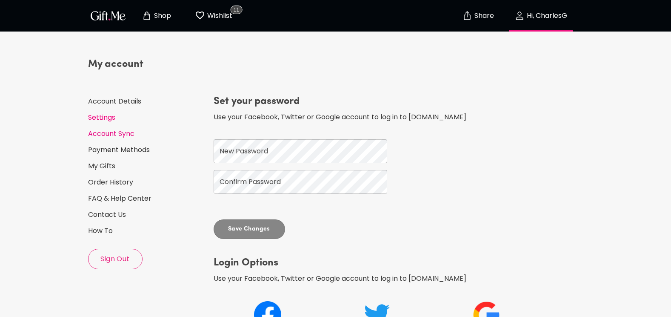
click at [129, 133] on link "Account Sync" at bounding box center [147, 133] width 119 height 9
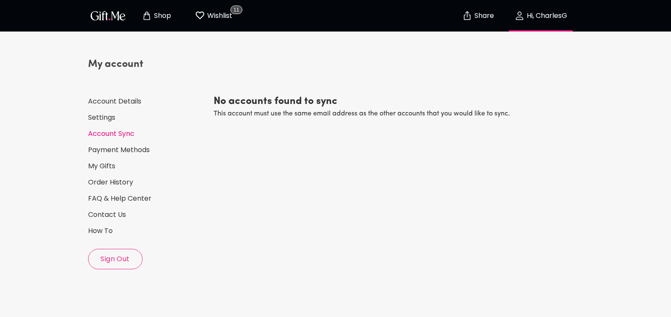
click at [129, 133] on link "Account Sync" at bounding box center [147, 133] width 119 height 9
click at [133, 151] on link "Payment Methods" at bounding box center [147, 149] width 119 height 9
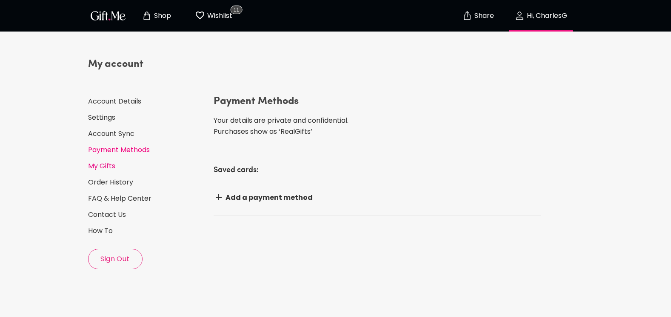
click at [108, 165] on link "My Gifts" at bounding box center [147, 165] width 119 height 9
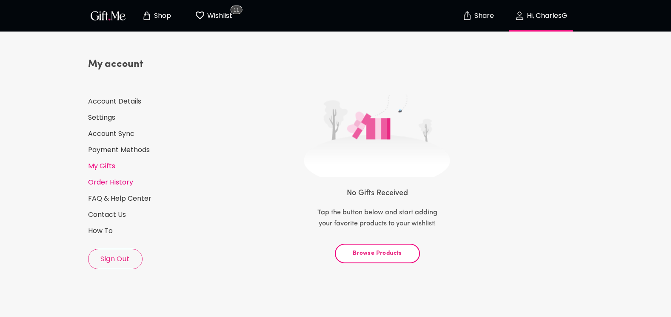
click at [118, 183] on link "Order History" at bounding box center [147, 182] width 119 height 9
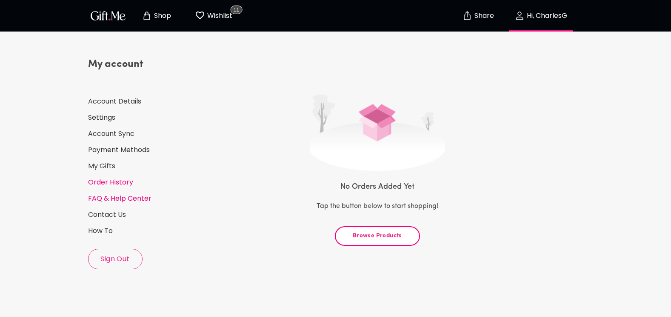
click at [125, 198] on link "FAQ & Help Center" at bounding box center [147, 198] width 119 height 9
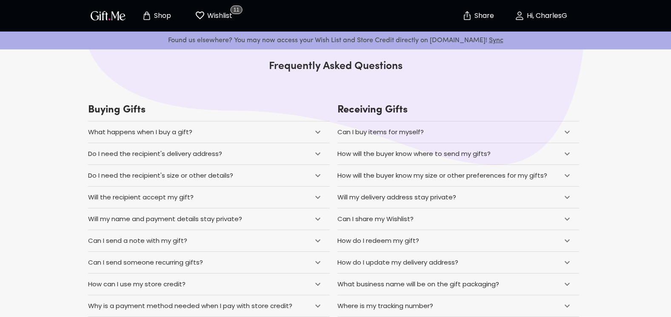
click at [484, 101] on h4 "Receiving Gifts" at bounding box center [459, 103] width 242 height 35
click at [541, 3] on button "Hi, CharlesG" at bounding box center [541, 15] width 85 height 27
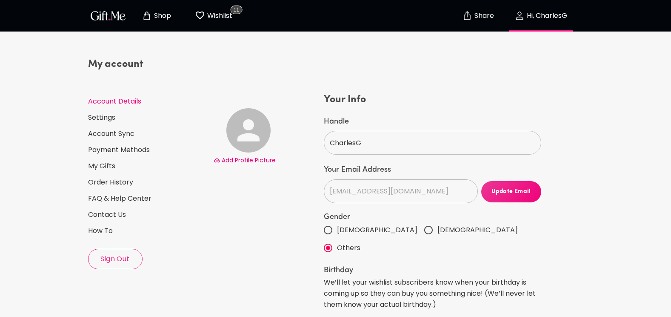
select select "1975"
select select "September"
select select "US"
select select "FL"
select select "30"
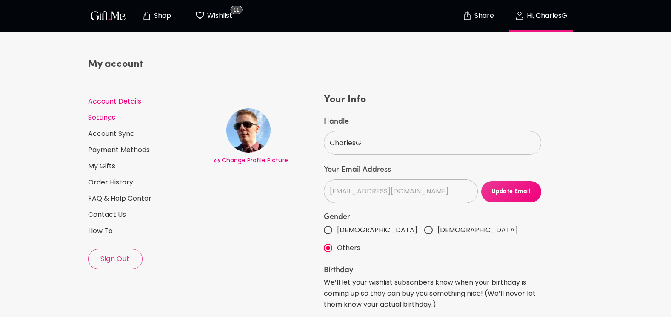
click at [111, 120] on link "Settings" at bounding box center [147, 117] width 119 height 9
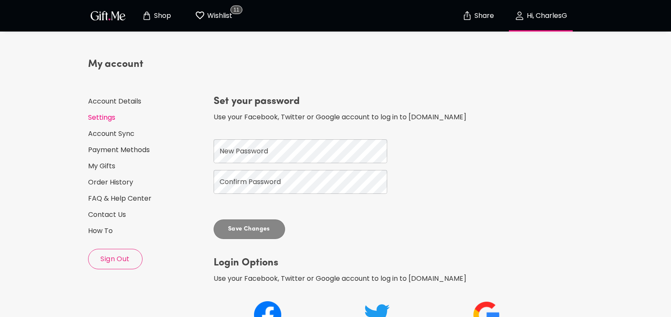
scroll to position [126, 0]
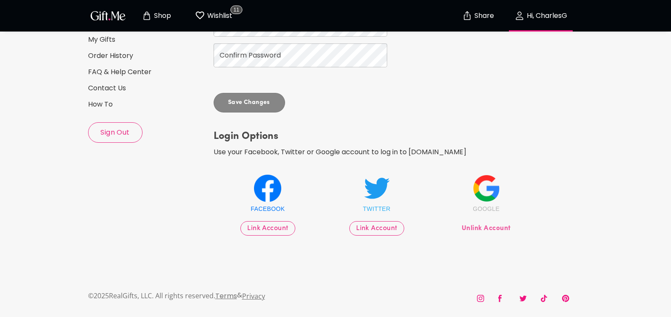
click at [102, 139] on button "Sign Out" at bounding box center [115, 132] width 54 height 20
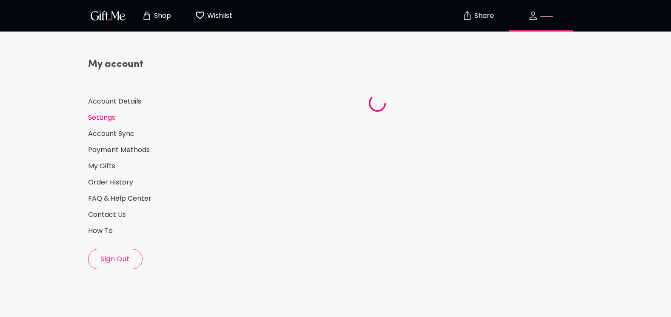
click at [539, 13] on span "button" at bounding box center [541, 16] width 75 height 10
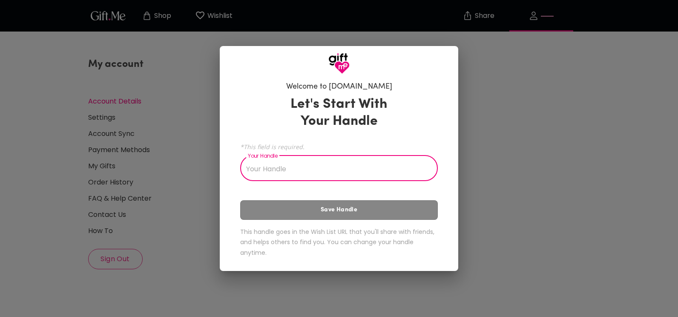
select select "1975"
select select "September"
select select "30"
select select "US"
select select "FL"
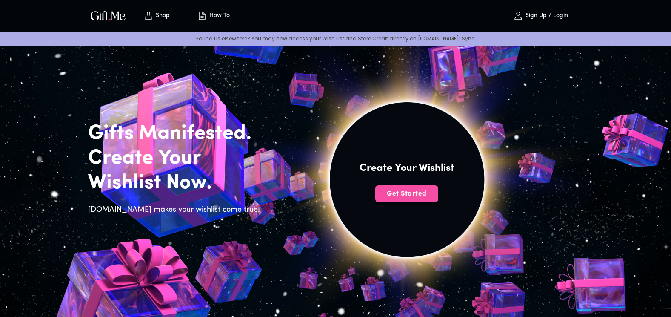
click at [411, 197] on span "Get Started" at bounding box center [406, 193] width 63 height 9
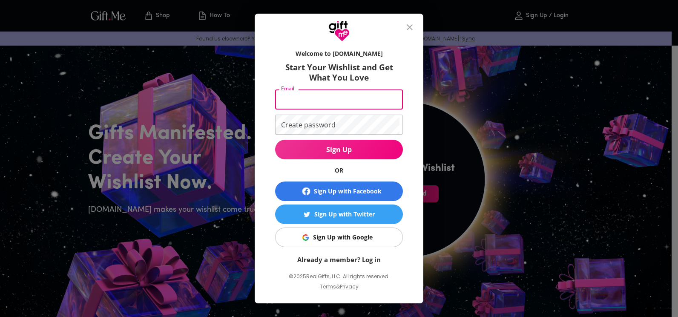
click at [318, 101] on input "Email" at bounding box center [337, 99] width 124 height 20
type input "[EMAIL_ADDRESS][DOMAIN_NAME]"
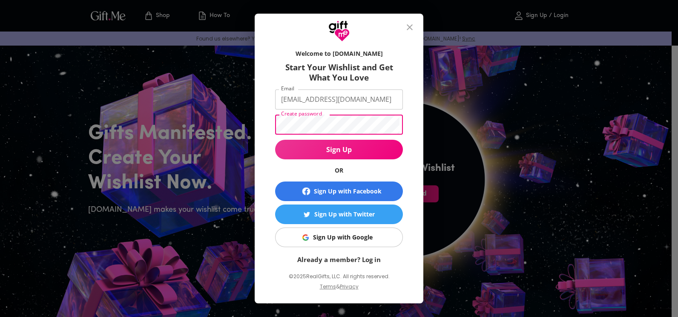
click at [275, 140] on button "Sign Up" at bounding box center [339, 150] width 128 height 20
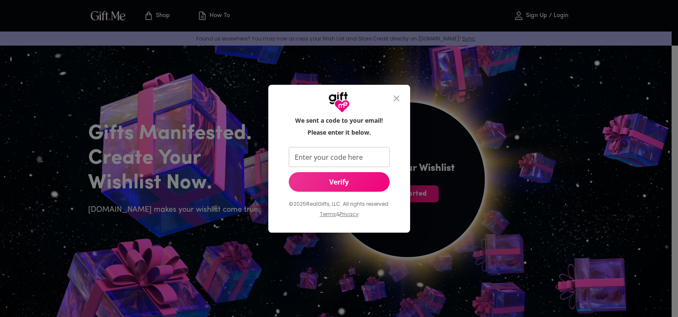
click at [340, 158] on input "Enter your code here" at bounding box center [337, 157] width 97 height 20
paste input "200652"
type input "200652"
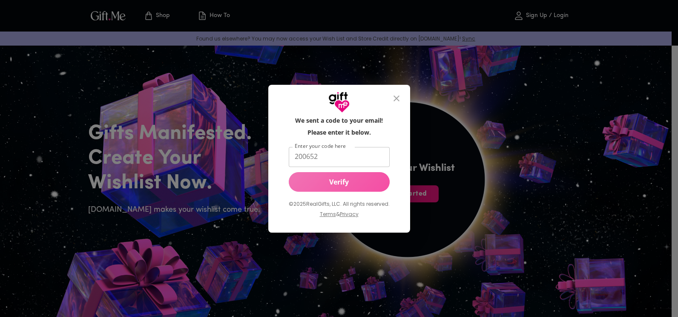
click at [335, 179] on span "Verify" at bounding box center [339, 181] width 101 height 9
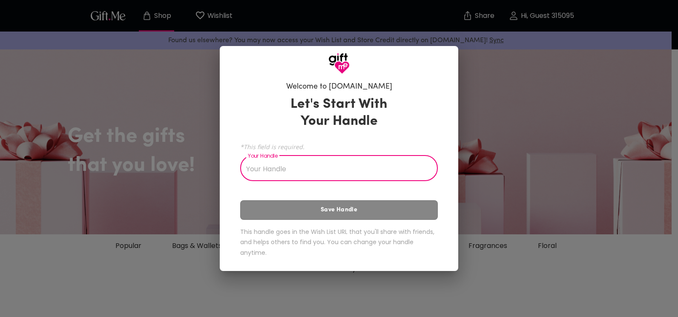
drag, startPoint x: 351, startPoint y: 181, endPoint x: 444, endPoint y: 125, distance: 107.9
click at [444, 125] on div "Welcome to [DOMAIN_NAME] Let's Start With Your Handle *This field is required. …" at bounding box center [338, 170] width 211 height 187
click at [444, 124] on div "Welcome to [DOMAIN_NAME] Let's Start With Your Handle *This field is required. …" at bounding box center [339, 172] width 238 height 197
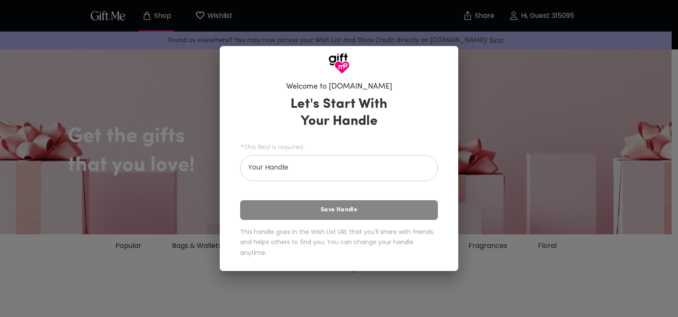
click at [516, 109] on div "Welcome to [DOMAIN_NAME] Let's Start With Your Handle *This field is required. …" at bounding box center [339, 158] width 678 height 317
click at [496, 150] on div "Welcome to [DOMAIN_NAME] Let's Start With Your Handle *This field is required. …" at bounding box center [339, 158] width 678 height 317
